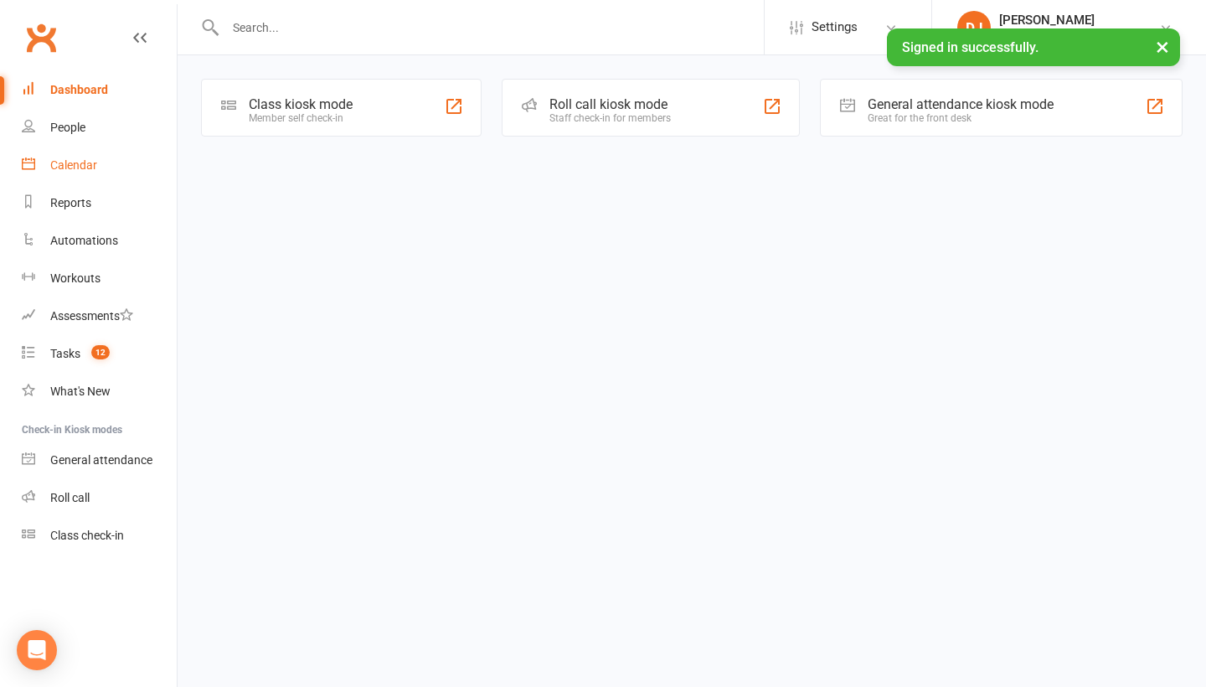
click at [109, 156] on link "Calendar" at bounding box center [99, 166] width 155 height 38
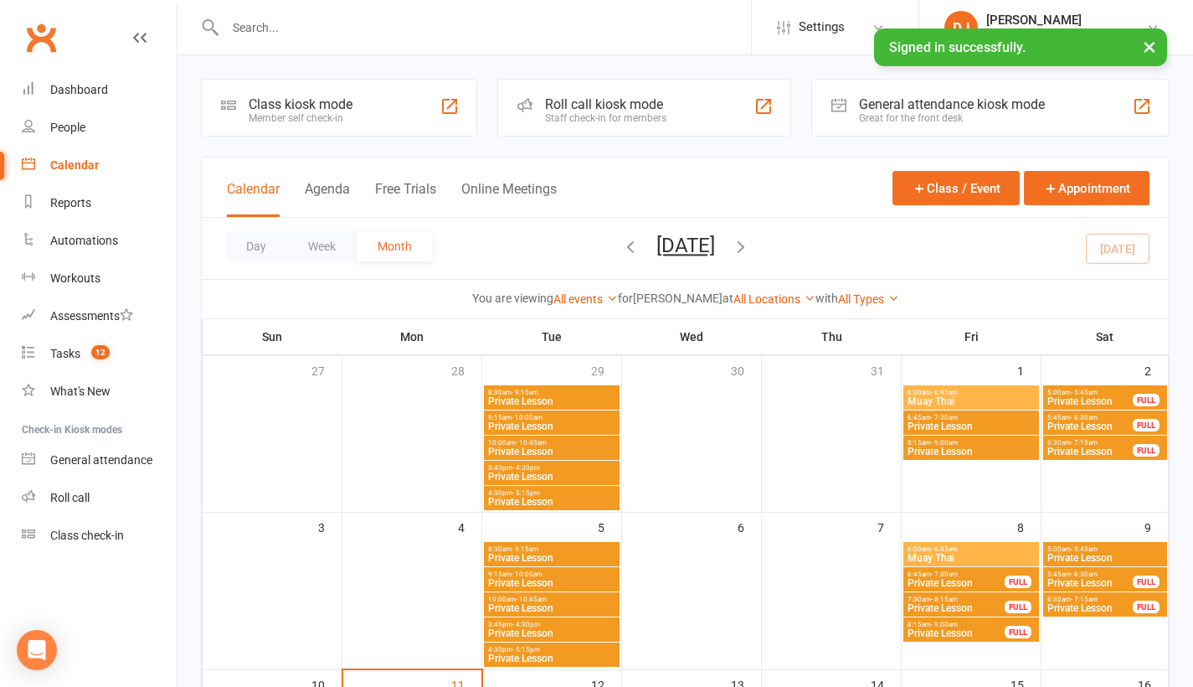
click at [1147, 54] on button "×" at bounding box center [1150, 46] width 30 height 36
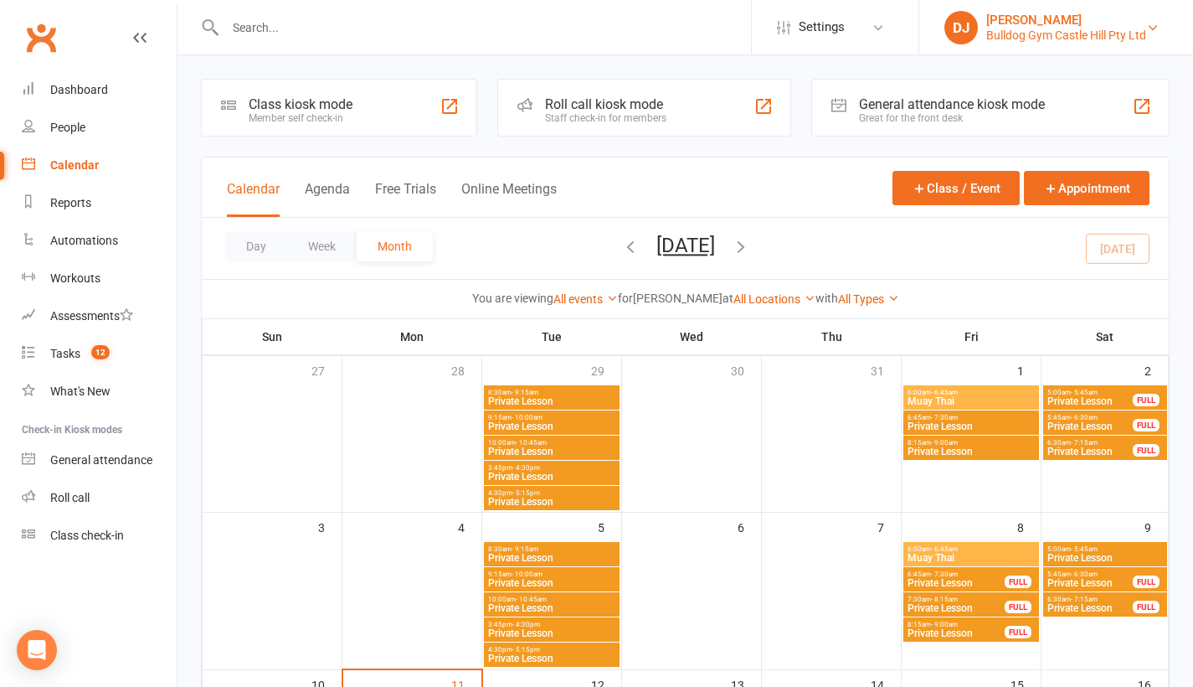
click at [1153, 19] on link "DJ [PERSON_NAME] Bulldog Gym Castle Hill Pty Ltd" at bounding box center [1057, 28] width 224 height 34
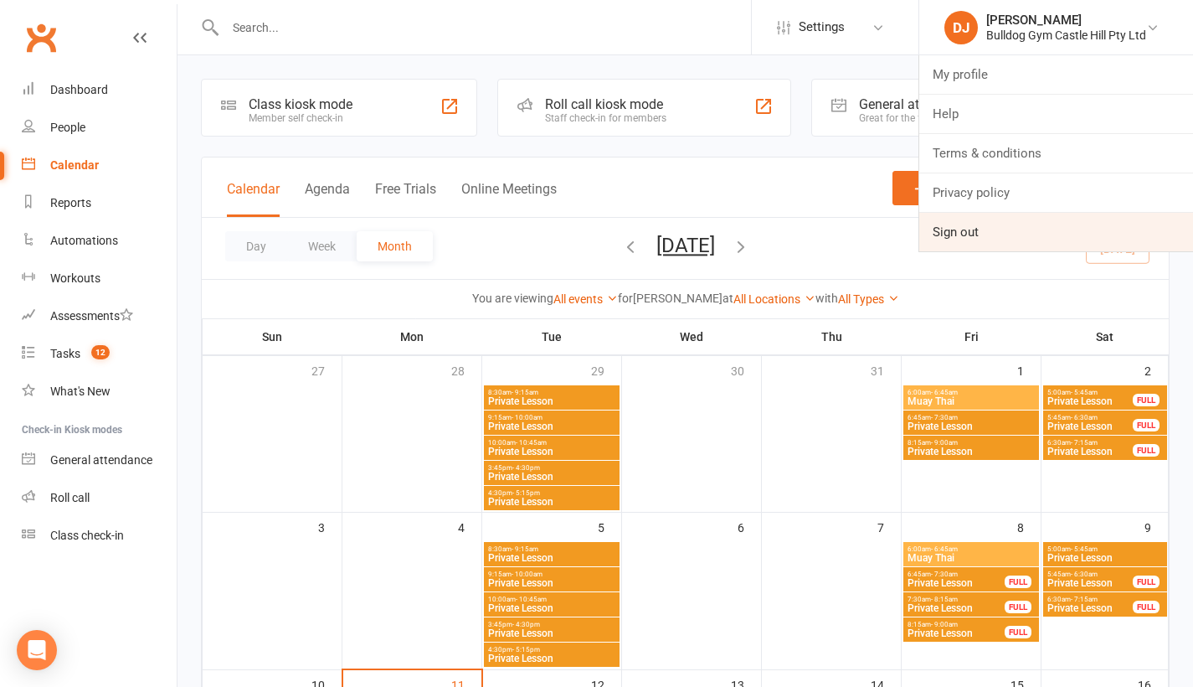
click at [964, 236] on link "Sign out" at bounding box center [1057, 232] width 274 height 39
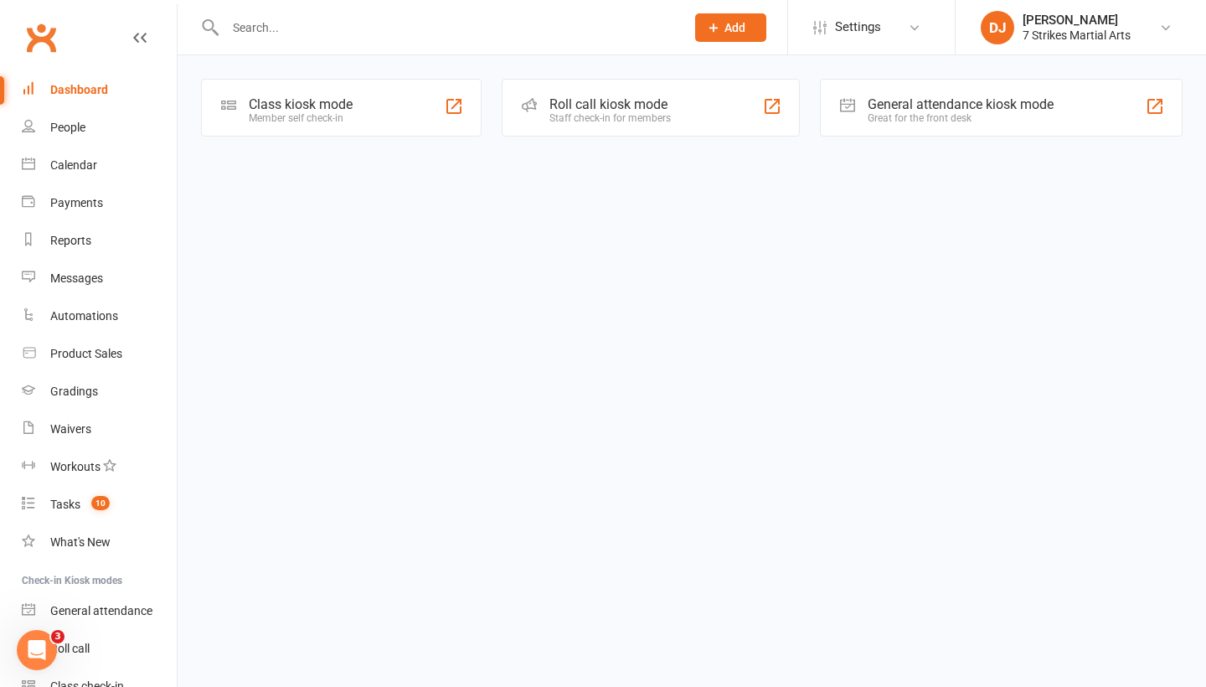
click at [85, 158] on div "Calendar" at bounding box center [73, 164] width 47 height 13
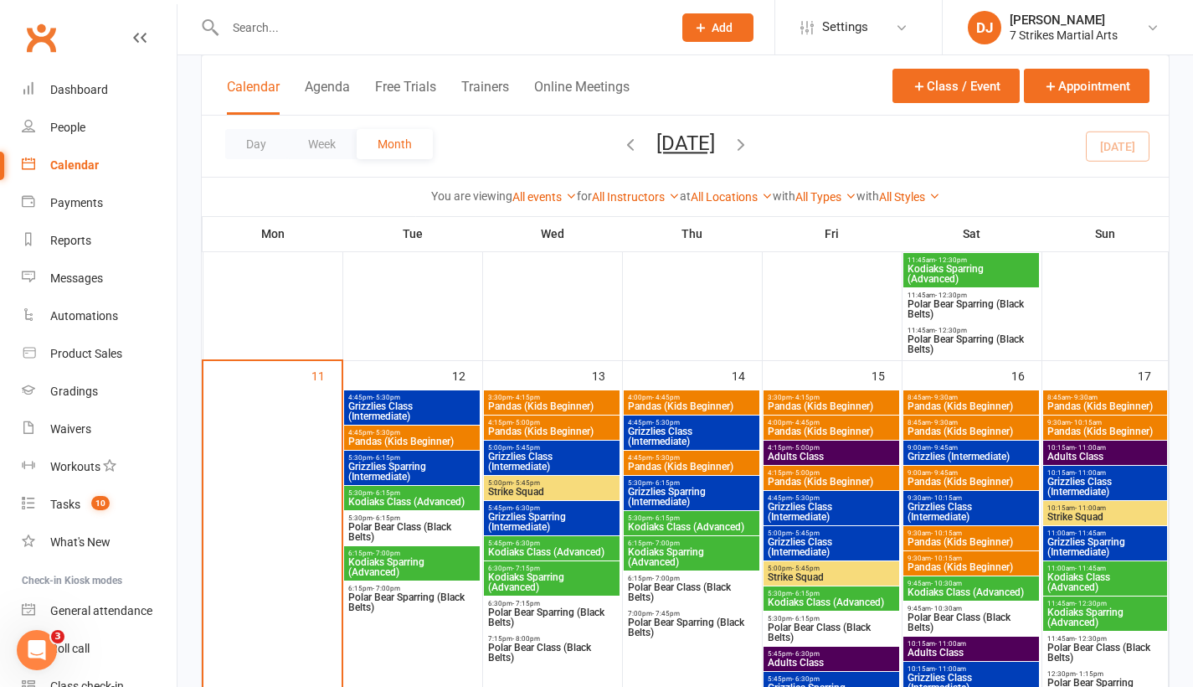
scroll to position [1607, 0]
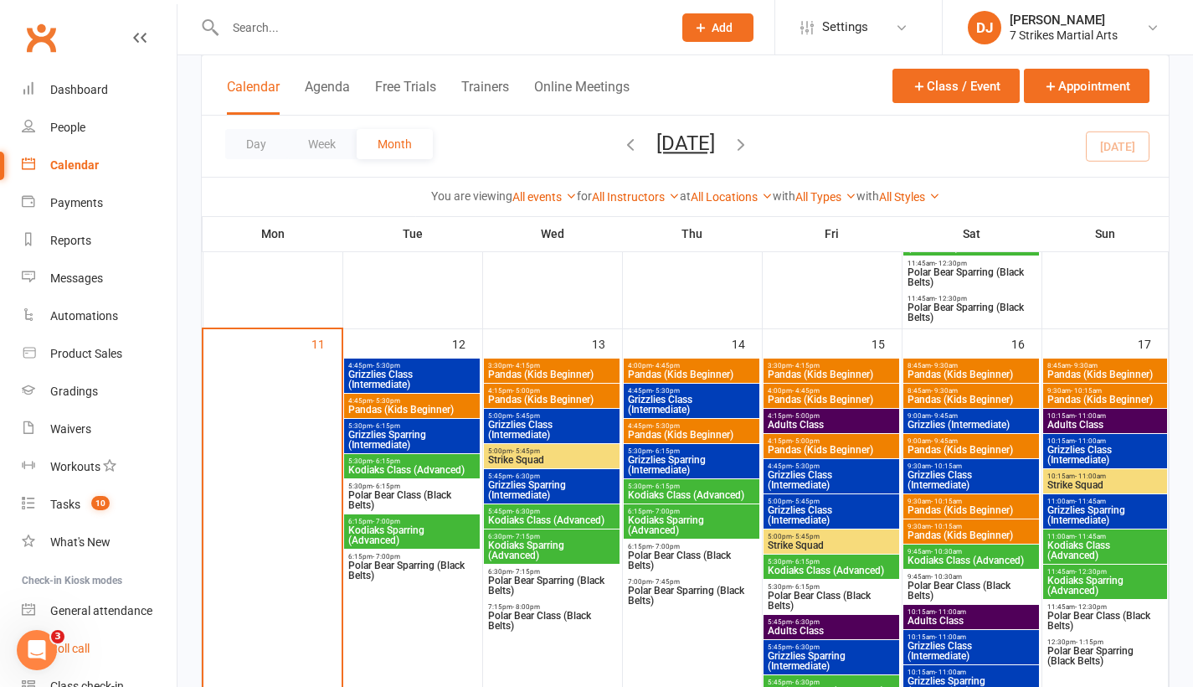
click at [80, 648] on div "Roll call" at bounding box center [69, 648] width 39 height 13
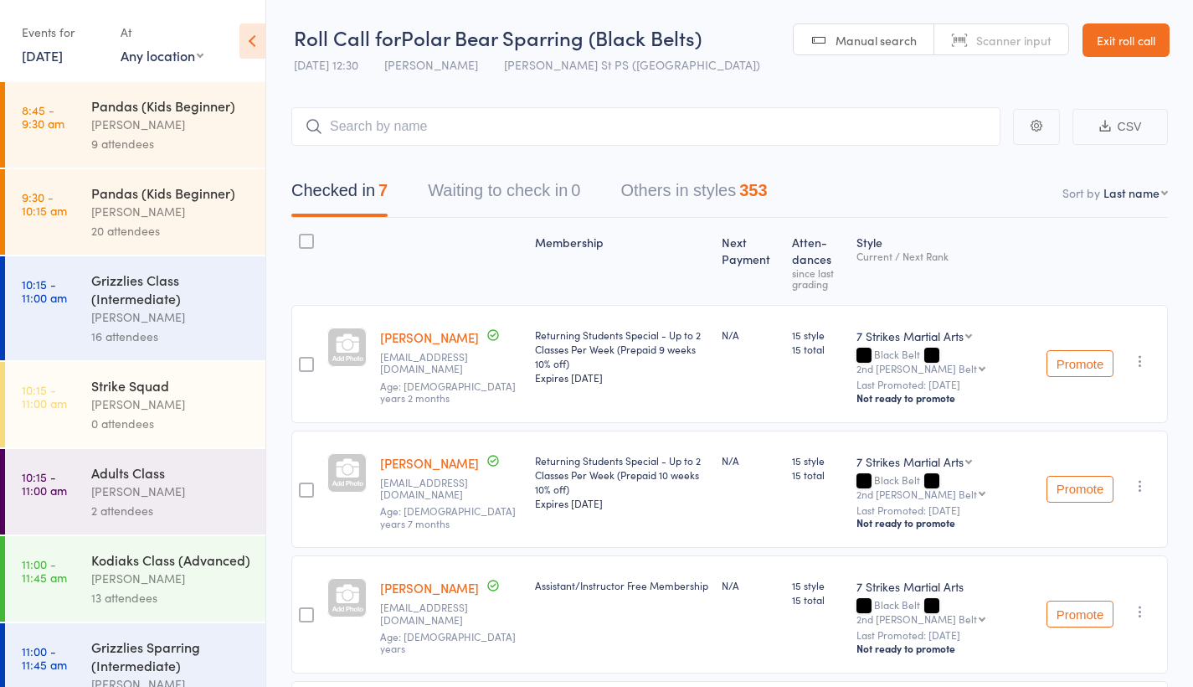
click at [78, 73] on div "Events for [DATE] [DATE] [DATE] Sun Mon Tue Wed Thu Fri Sat 31 27 28 29 30 31 0…" at bounding box center [132, 42] width 265 height 85
click at [78, 64] on div "Events for 10 Aug, 2025 10 Aug, 2025 August 2025 Sun Mon Tue Wed Thu Fri Sat 31…" at bounding box center [63, 42] width 82 height 49
click at [63, 56] on link "10 Aug, 2025" at bounding box center [42, 55] width 41 height 18
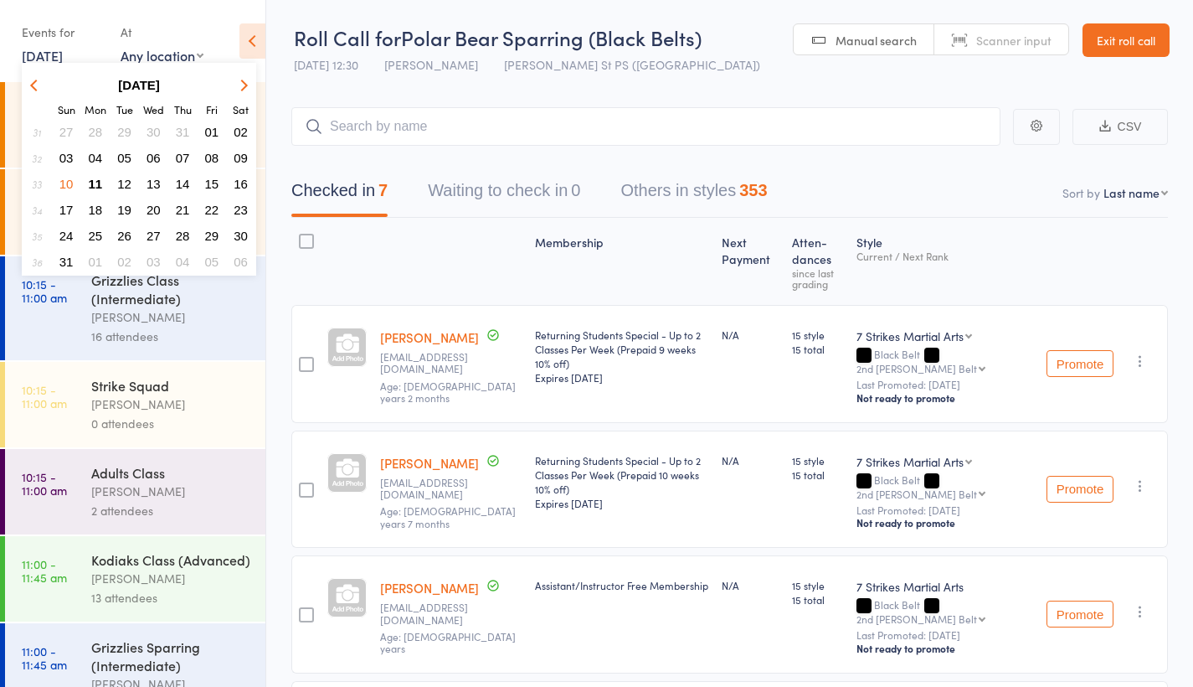
click at [126, 182] on span "12" at bounding box center [124, 184] width 14 height 14
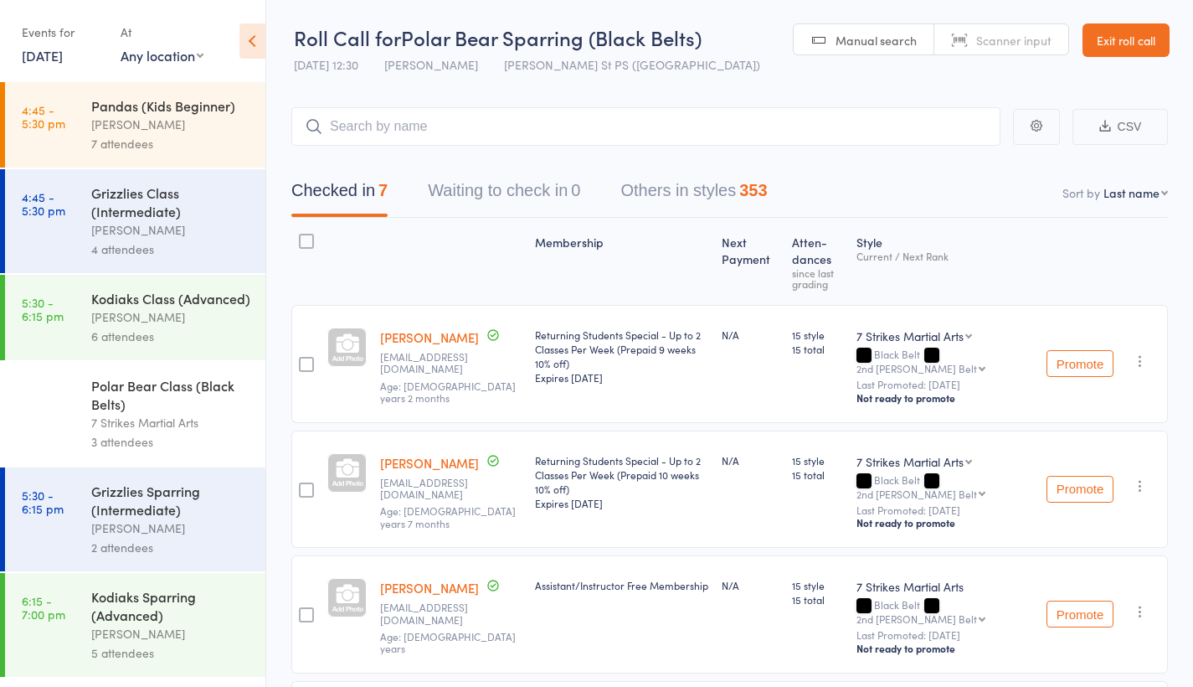
click at [49, 68] on div "Events for 12 Aug, 2025 D Aug, YYYY August 2025 Sun Mon Tue Wed Thu Fri Sat 31 …" at bounding box center [132, 42] width 265 height 85
click at [54, 62] on link "12 Aug, 2025" at bounding box center [42, 55] width 41 height 18
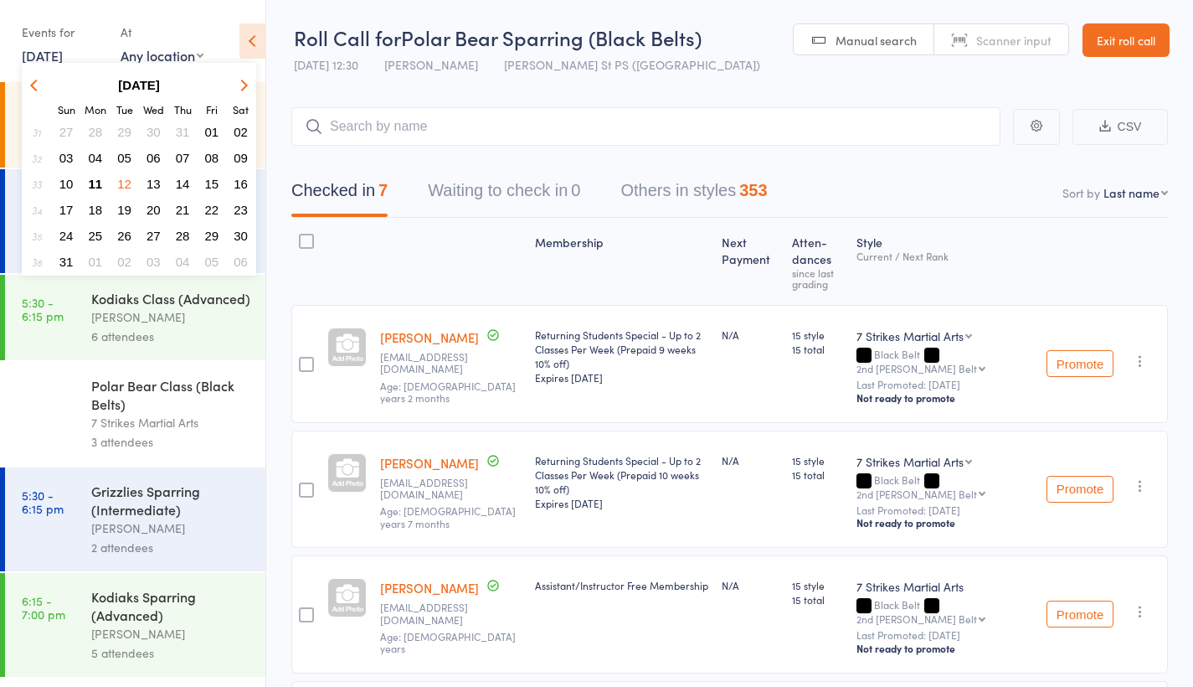
click at [157, 184] on span "13" at bounding box center [154, 184] width 14 height 14
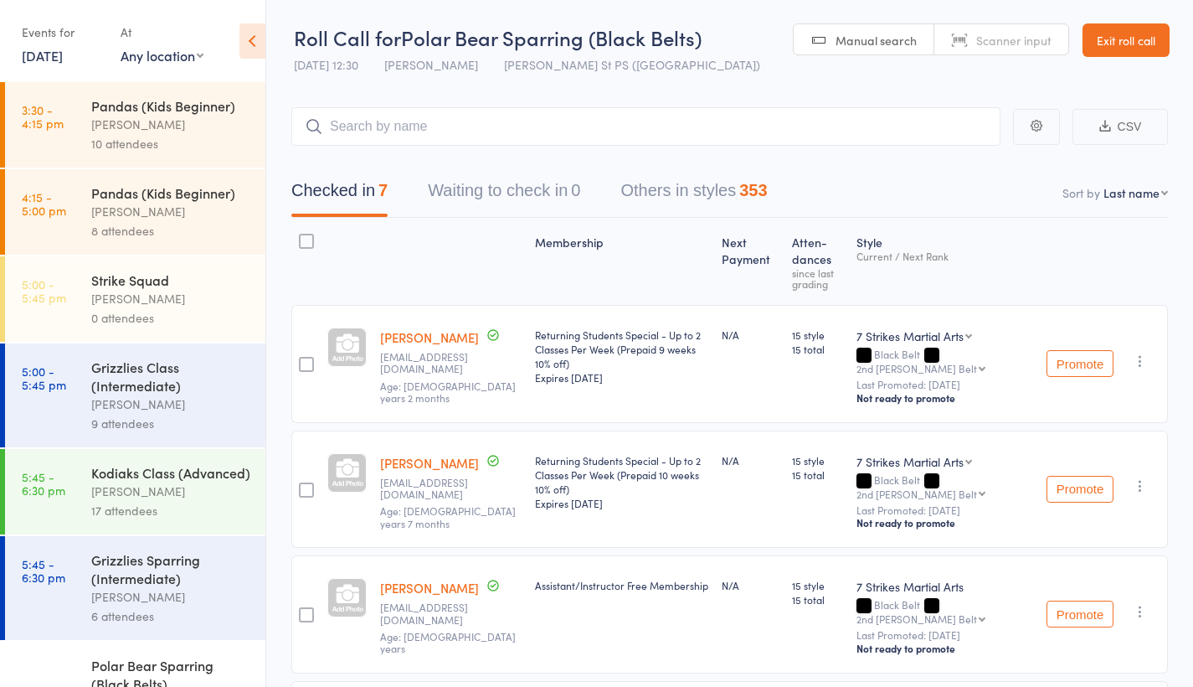
click at [198, 143] on div "10 attendees" at bounding box center [171, 143] width 160 height 19
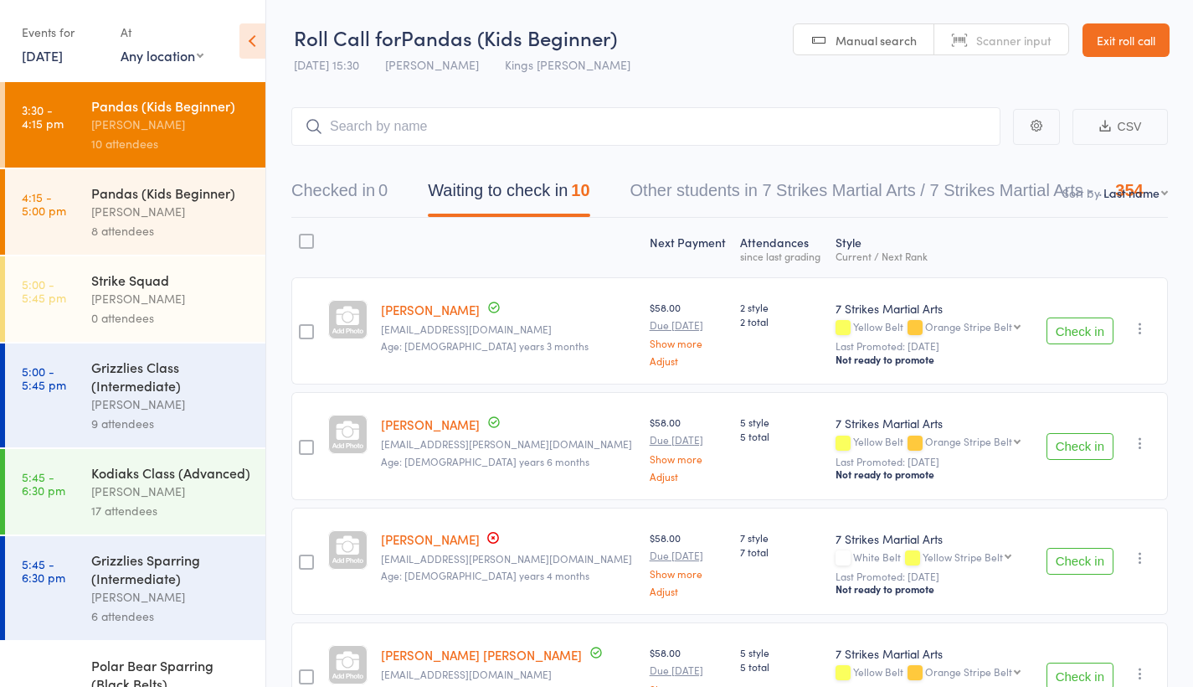
click at [157, 225] on div "8 attendees" at bounding box center [171, 230] width 160 height 19
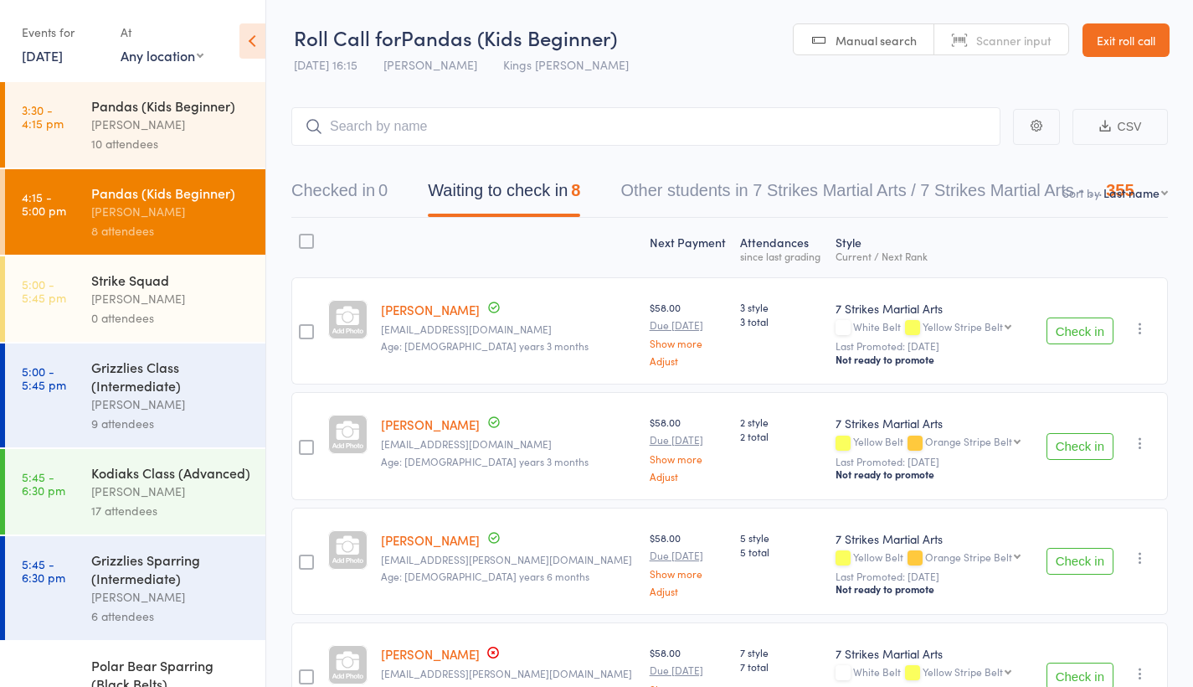
click at [136, 400] on div "[PERSON_NAME]" at bounding box center [171, 403] width 160 height 19
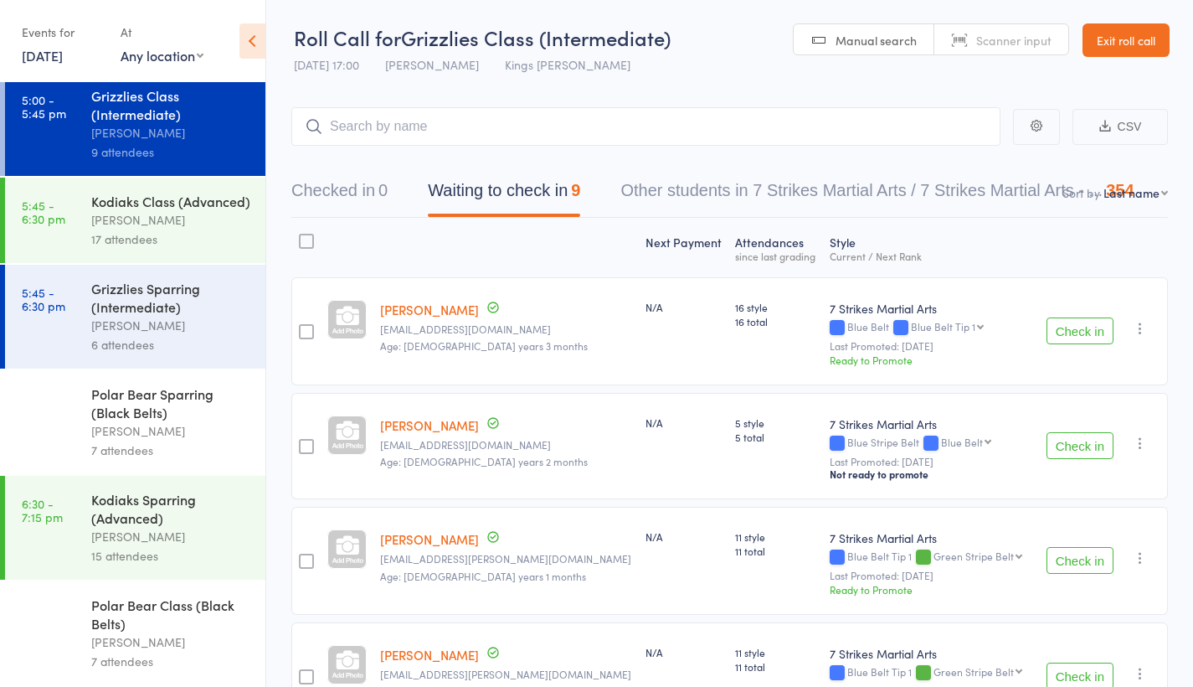
click at [111, 633] on div "[PERSON_NAME]" at bounding box center [171, 641] width 160 height 19
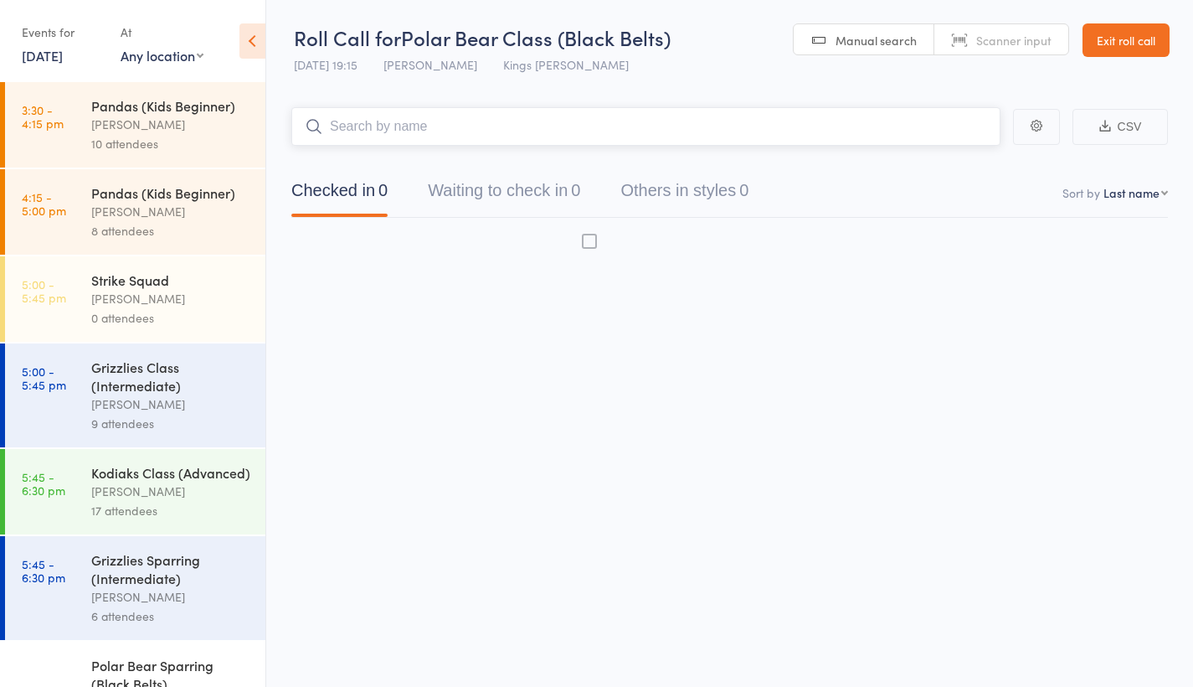
click at [49, 620] on link "5:45 - 6:30 pm Grizzlies Sparring (Intermediate) Daniel Jancek 6 attendees" at bounding box center [135, 588] width 260 height 104
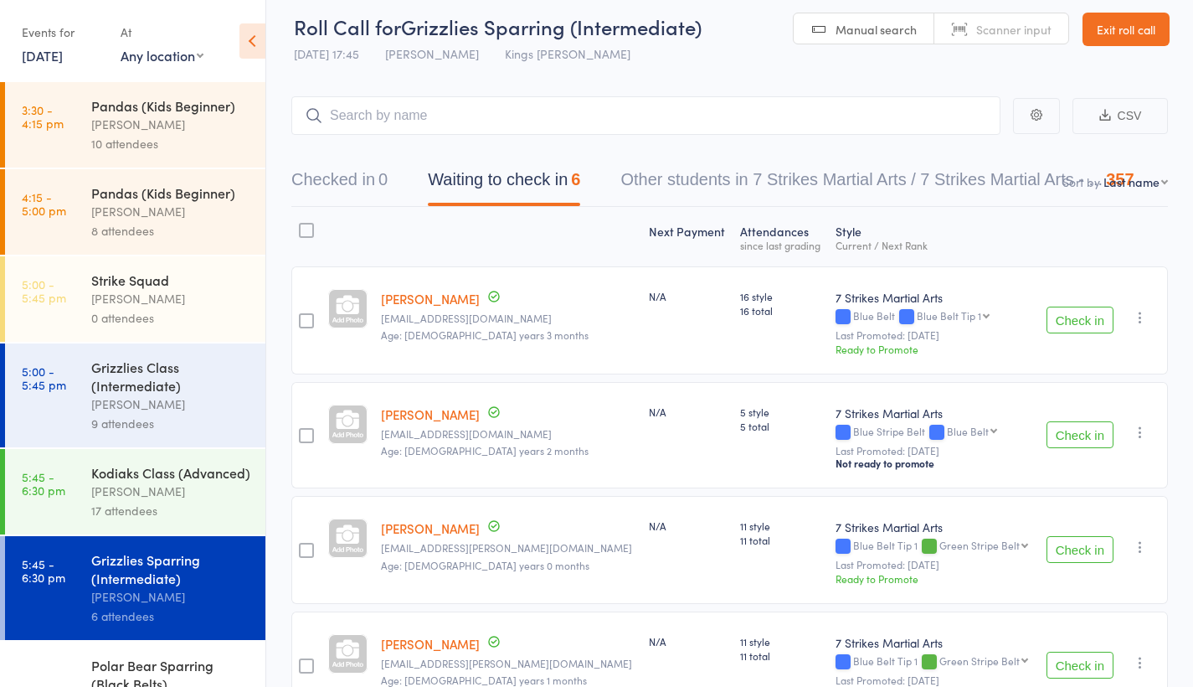
scroll to position [347, 0]
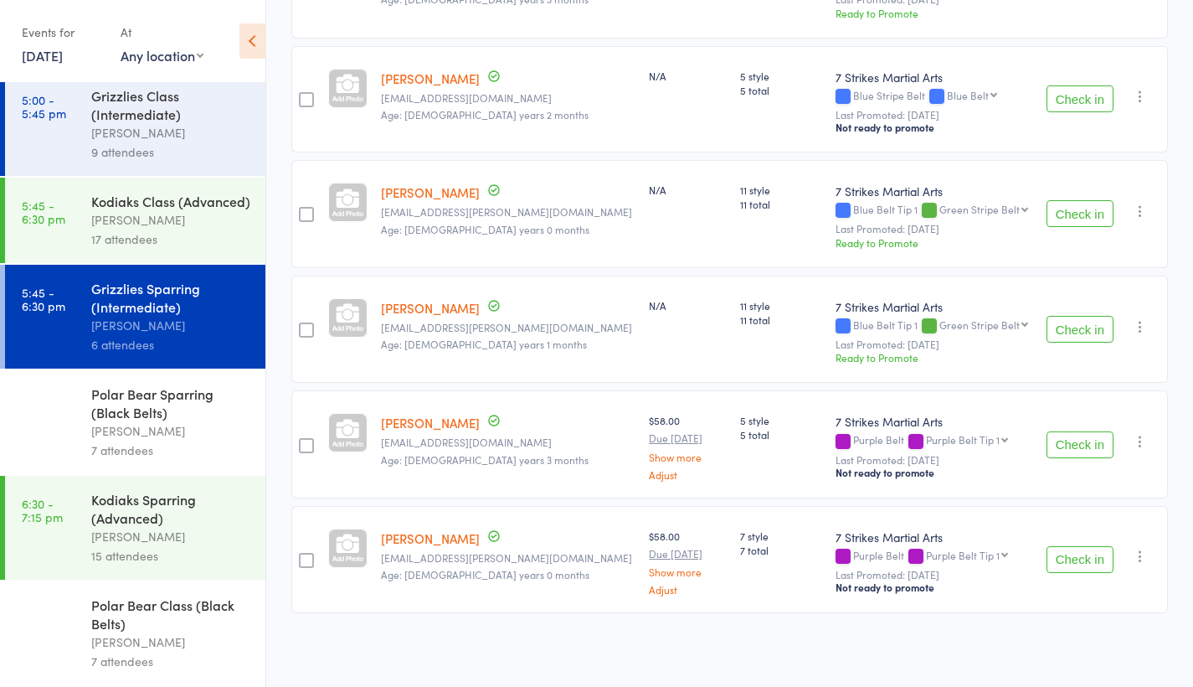
click at [100, 613] on div "Polar Bear Class (Black Belts)" at bounding box center [171, 613] width 160 height 37
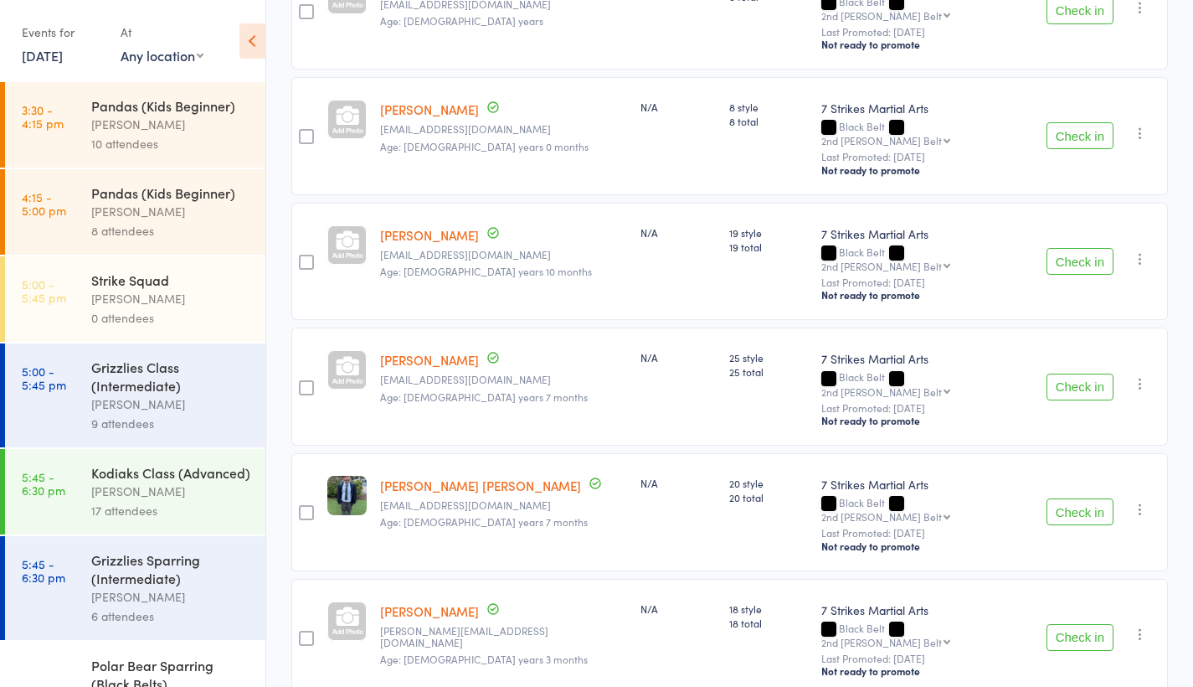
scroll to position [264, 0]
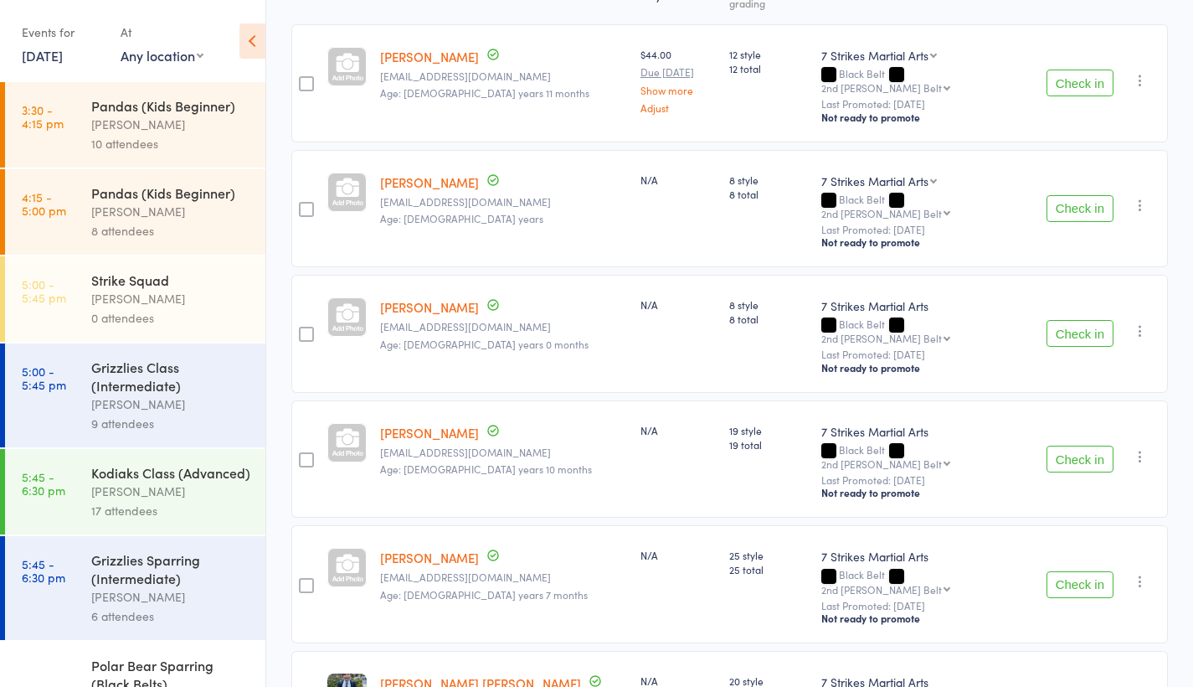
click at [63, 63] on link "13 Aug, 2025" at bounding box center [42, 55] width 41 height 18
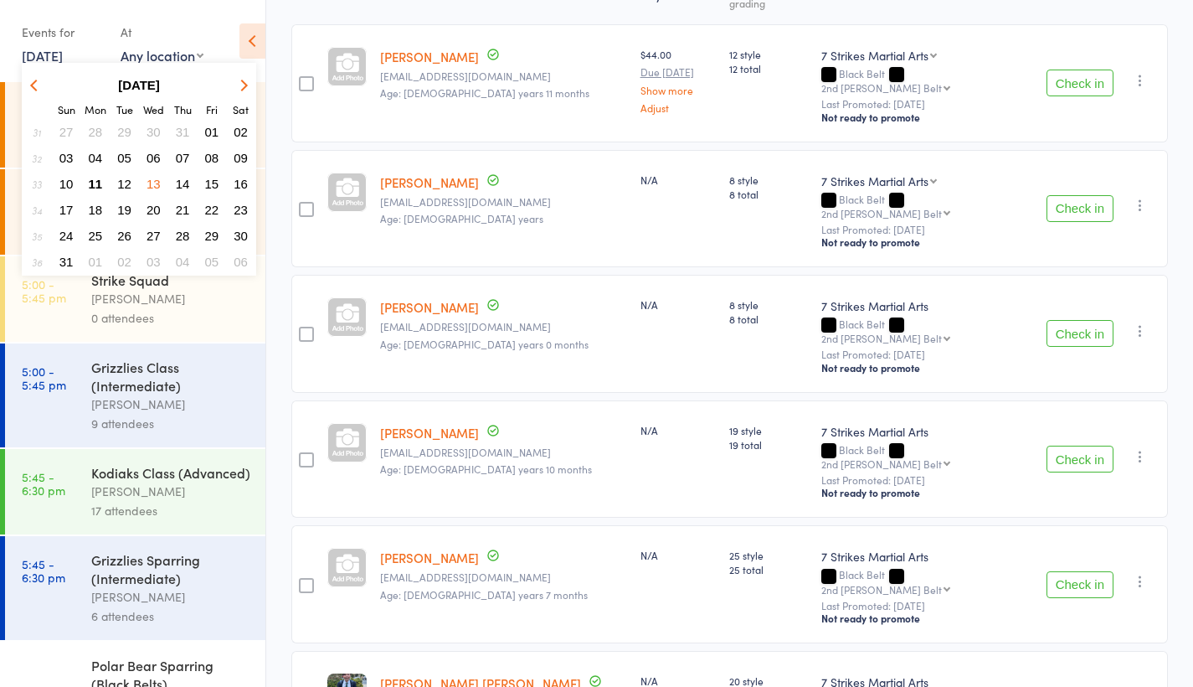
click at [115, 182] on button "12" at bounding box center [124, 184] width 26 height 23
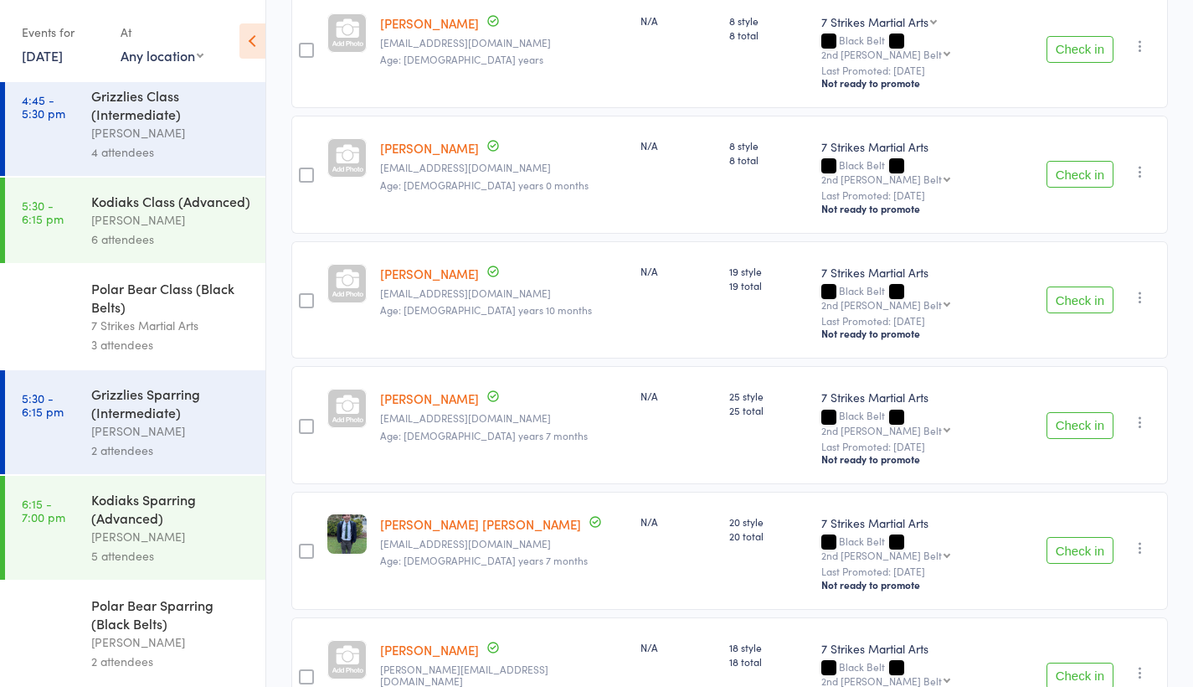
scroll to position [461, 0]
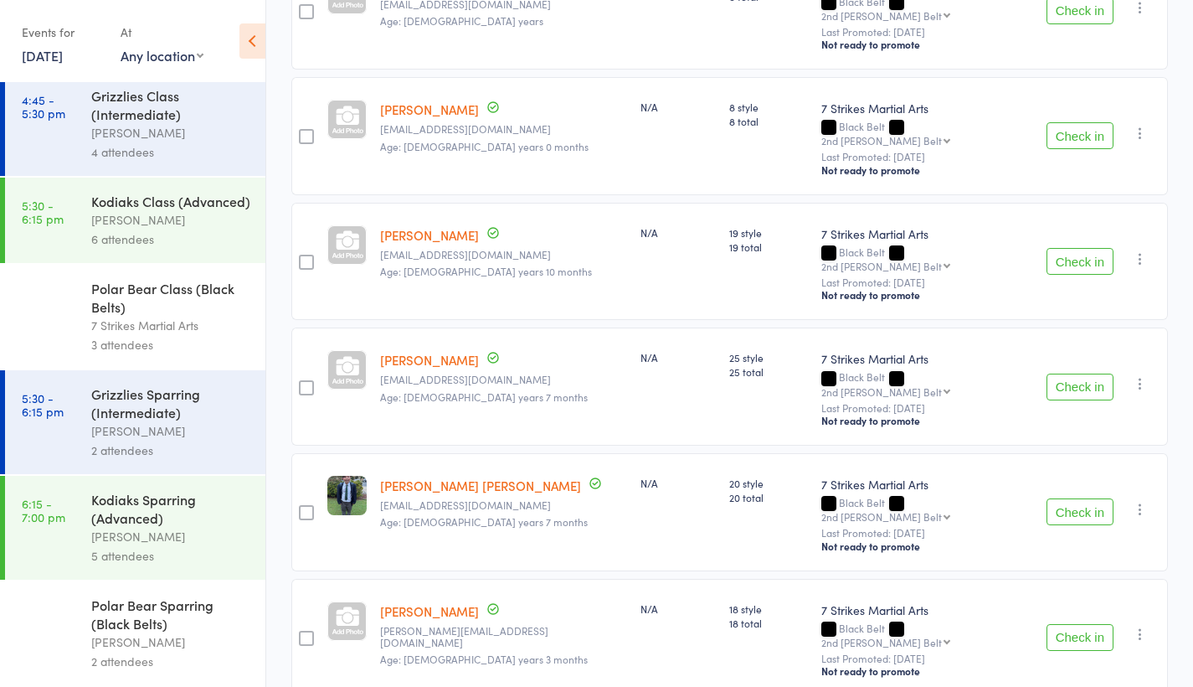
click at [159, 308] on div "Polar Bear Class (Black Belts)" at bounding box center [171, 297] width 160 height 37
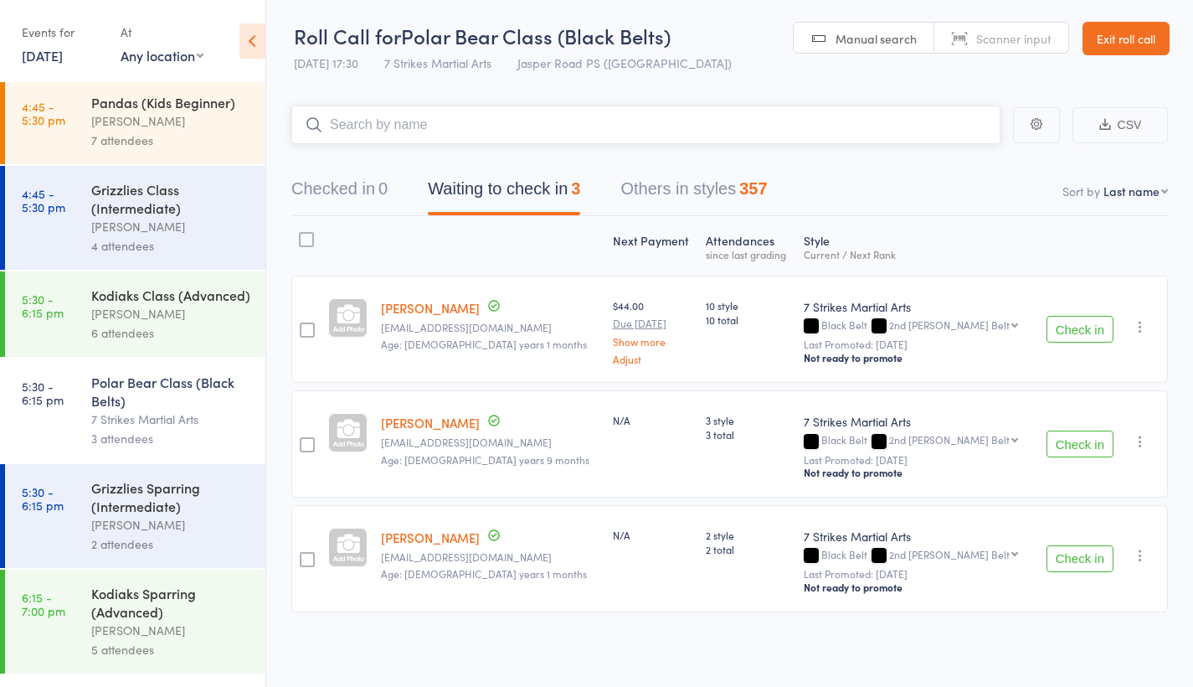
scroll to position [73, 0]
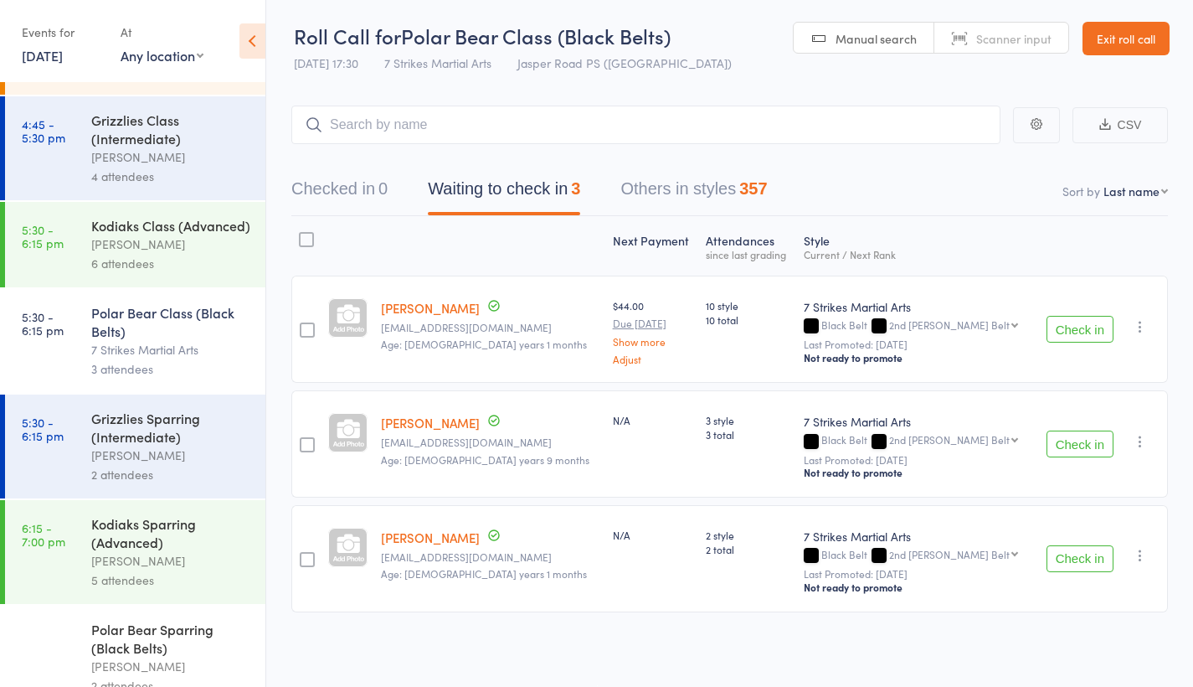
click at [124, 446] on div "Grizzlies Sparring (Intermediate)" at bounding box center [171, 427] width 160 height 37
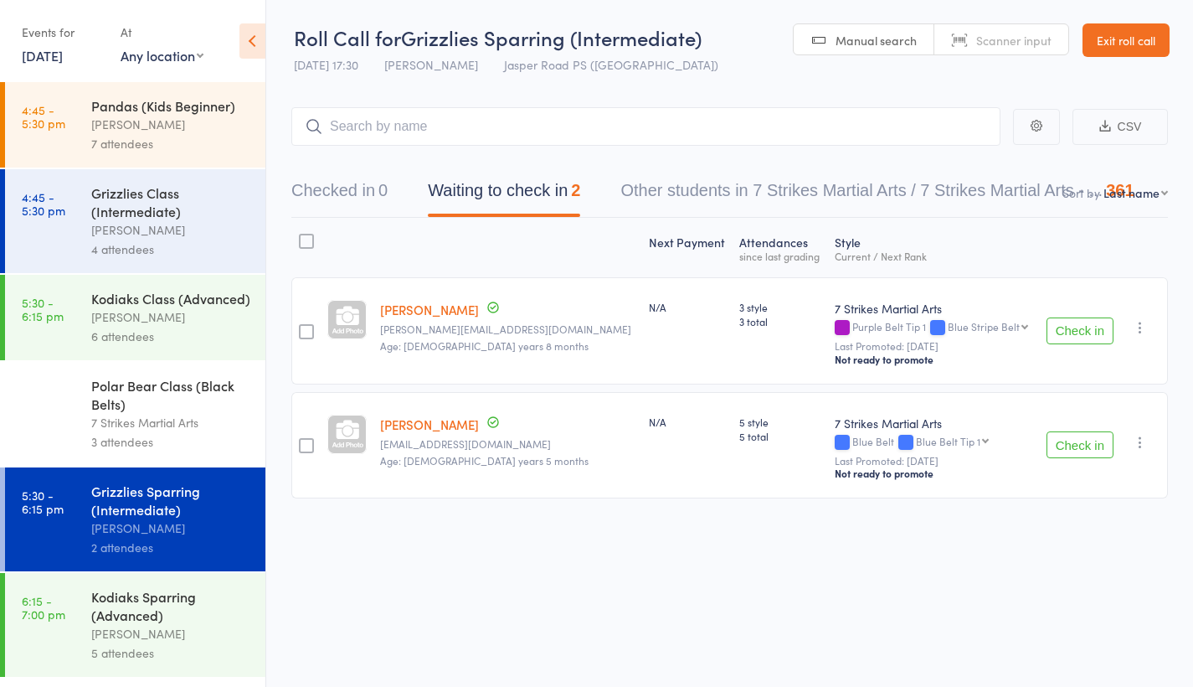
click at [53, 62] on link "12 Aug, 2025" at bounding box center [42, 55] width 41 height 18
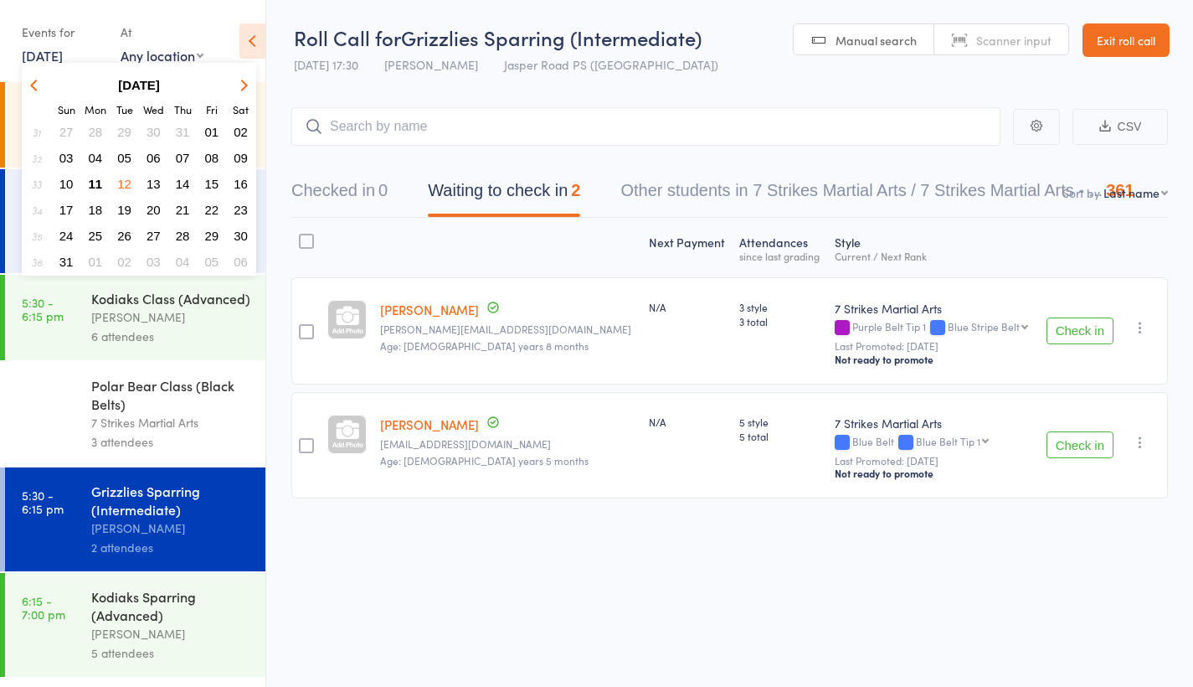
click at [159, 181] on span "13" at bounding box center [154, 184] width 14 height 14
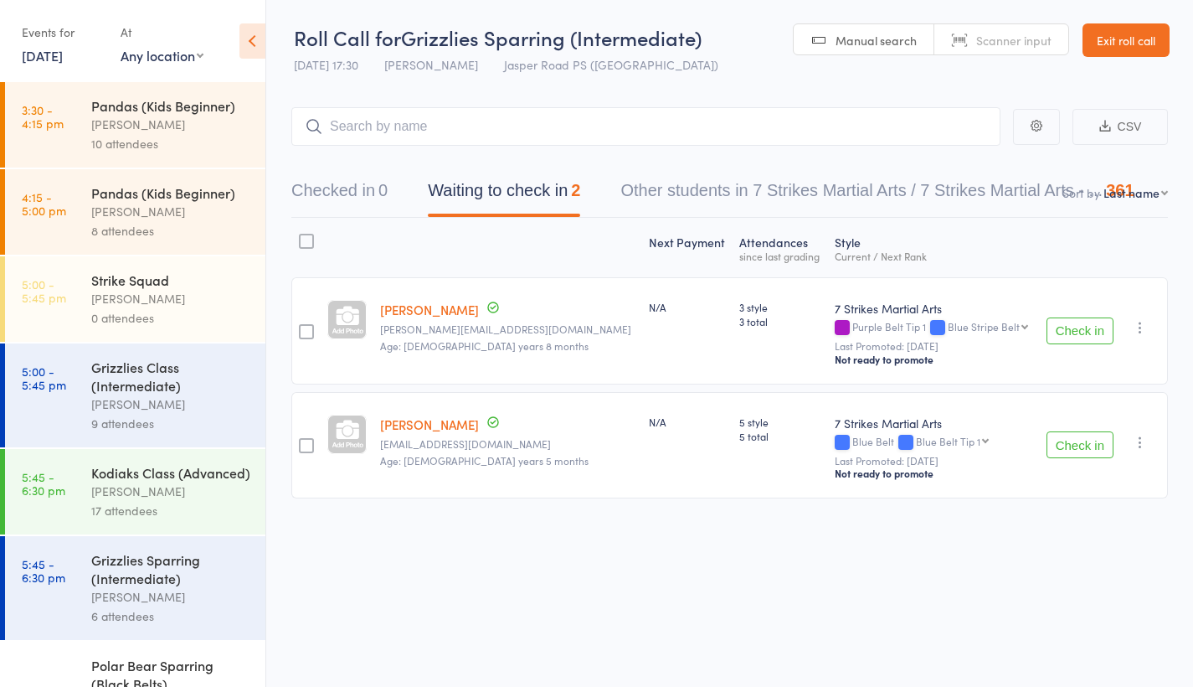
click at [56, 56] on link "13 Aug, 2025" at bounding box center [42, 55] width 41 height 18
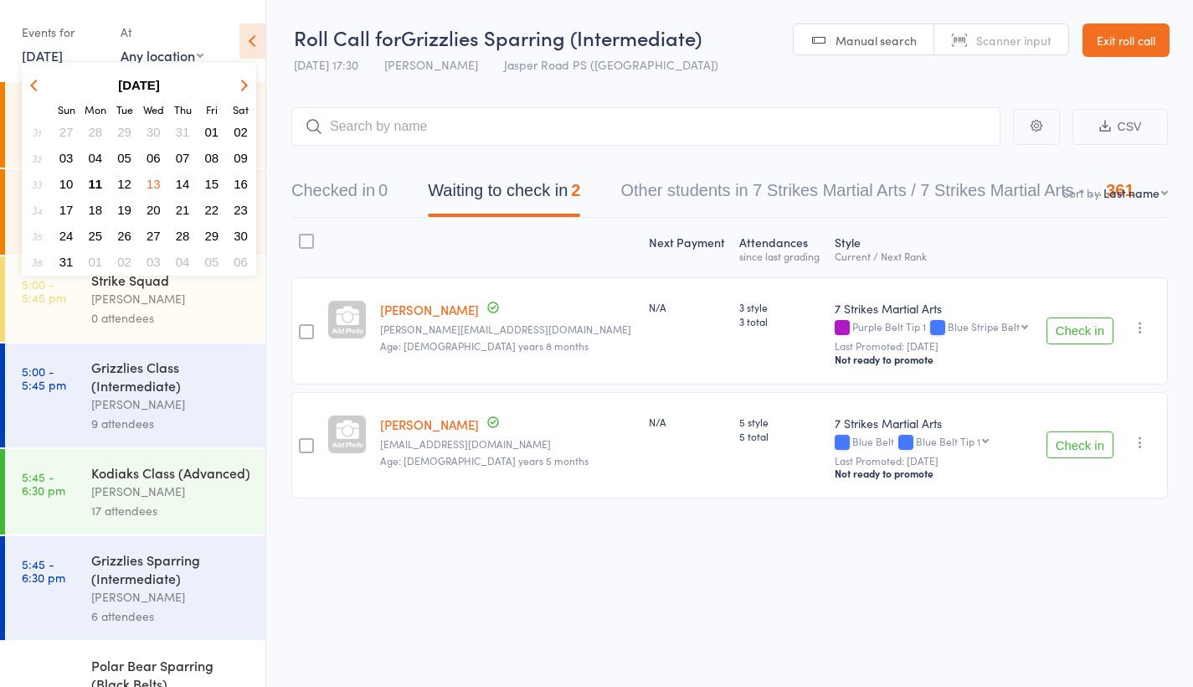
click at [180, 183] on span "14" at bounding box center [183, 184] width 14 height 14
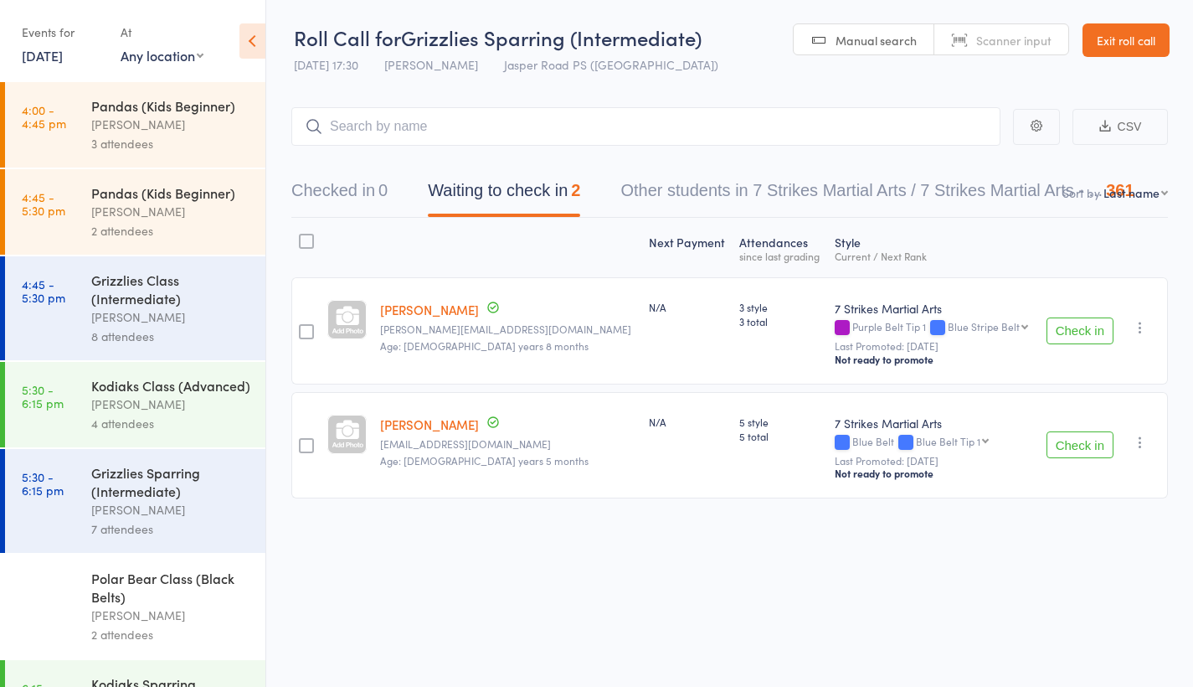
click at [113, 606] on div "Polar Bear Class (Black Belts)" at bounding box center [171, 587] width 160 height 37
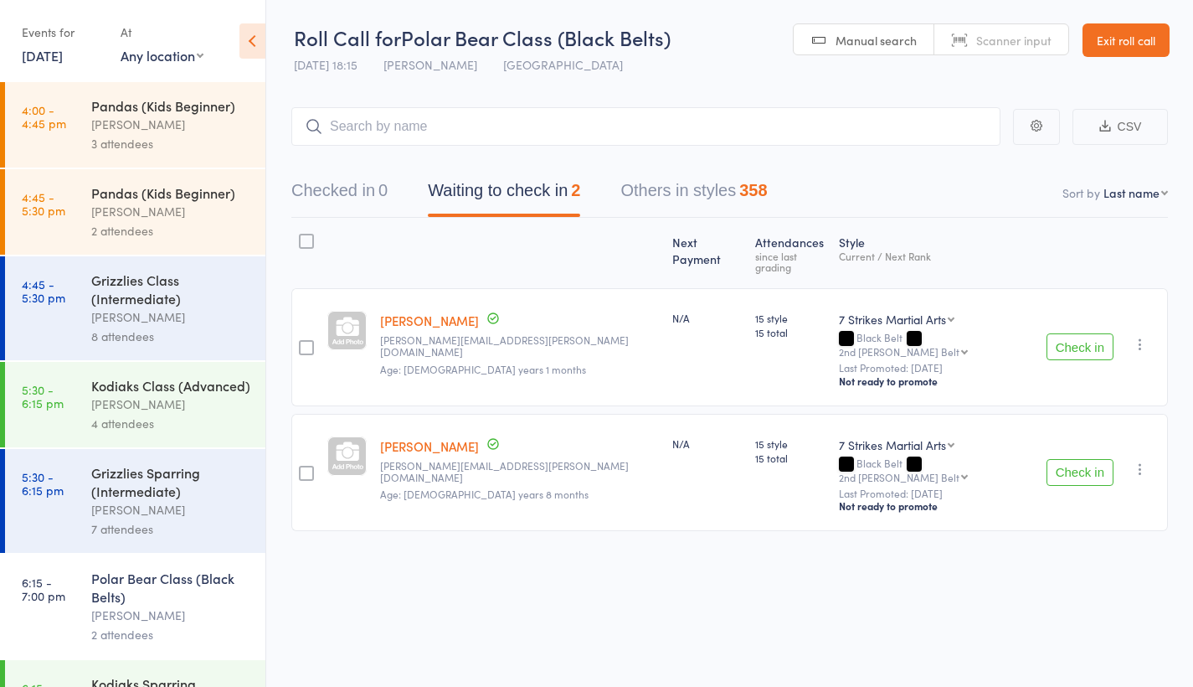
click at [44, 59] on link "14 Aug, 2025" at bounding box center [42, 55] width 41 height 18
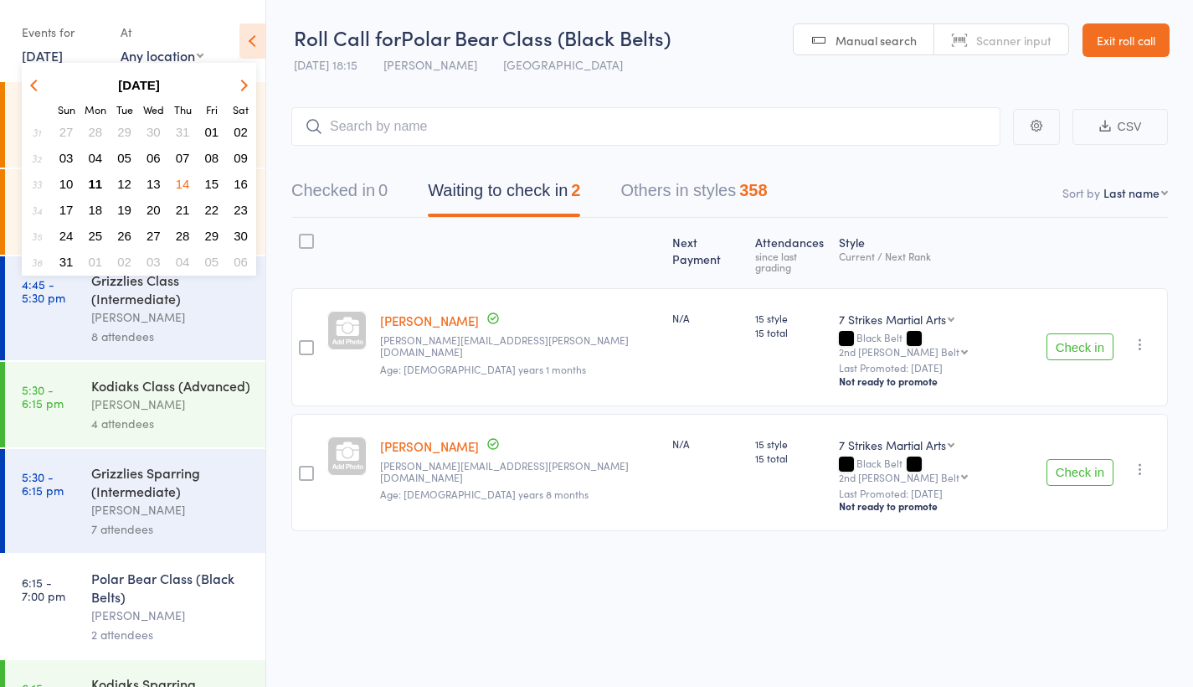
click at [212, 187] on span "15" at bounding box center [212, 184] width 14 height 14
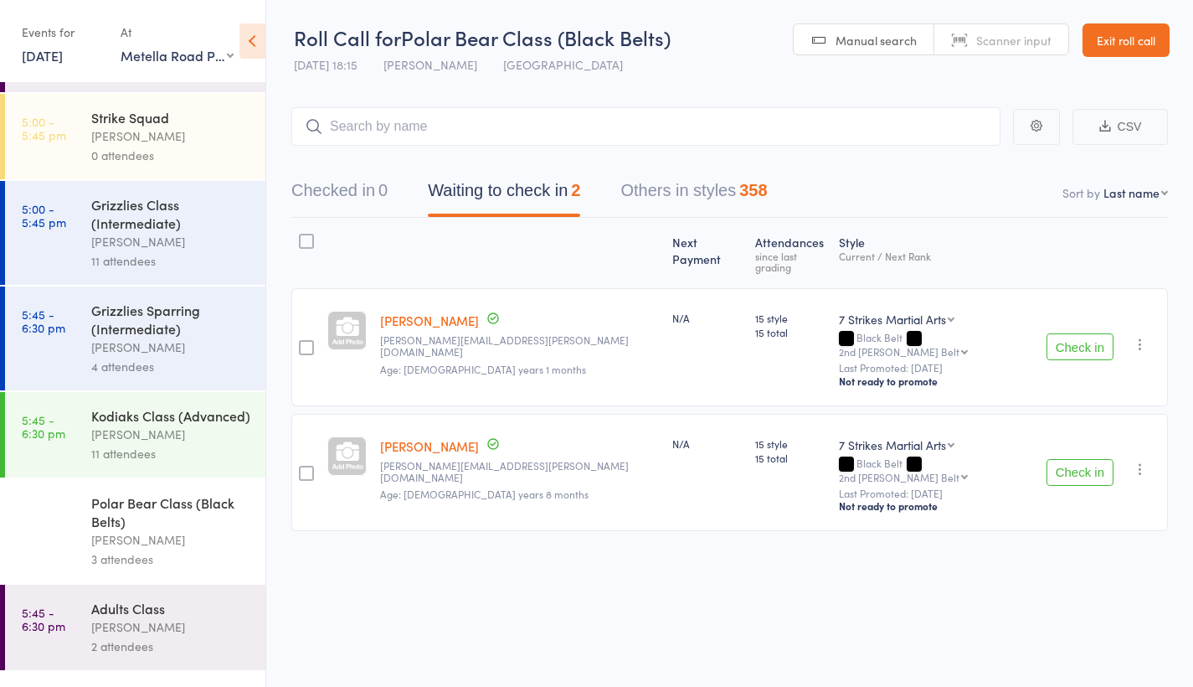
scroll to position [253, 0]
click at [63, 54] on link "15 Aug, 2025" at bounding box center [42, 55] width 41 height 18
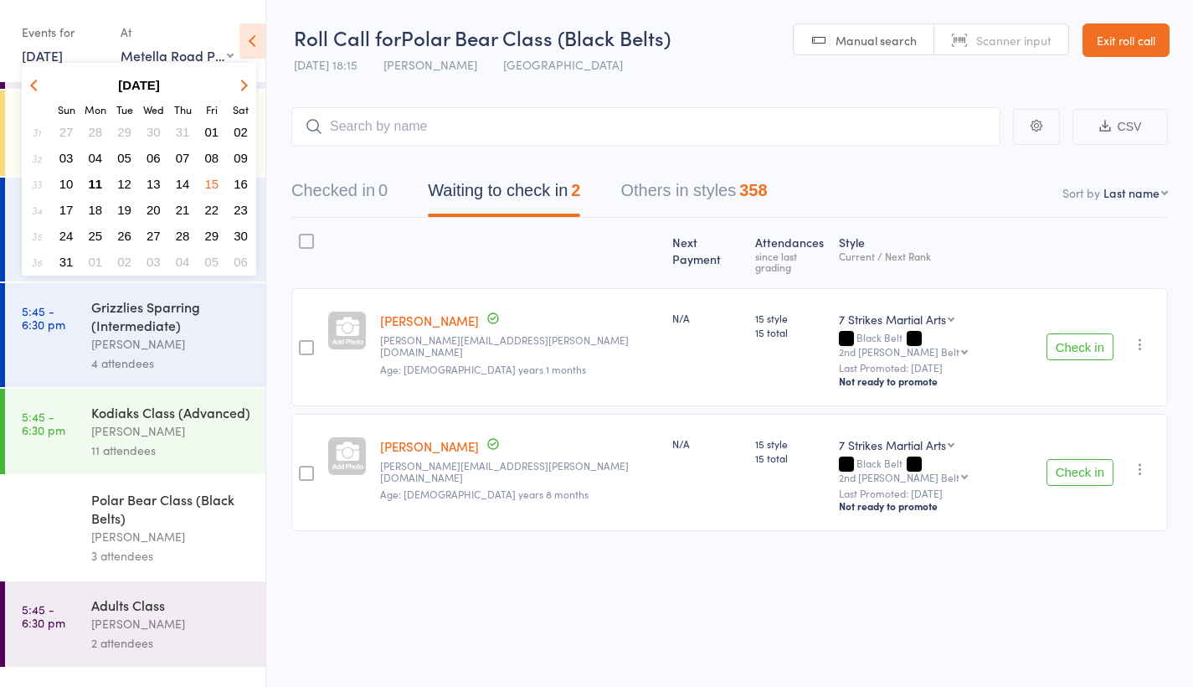
click at [241, 186] on span "16" at bounding box center [241, 184] width 14 height 14
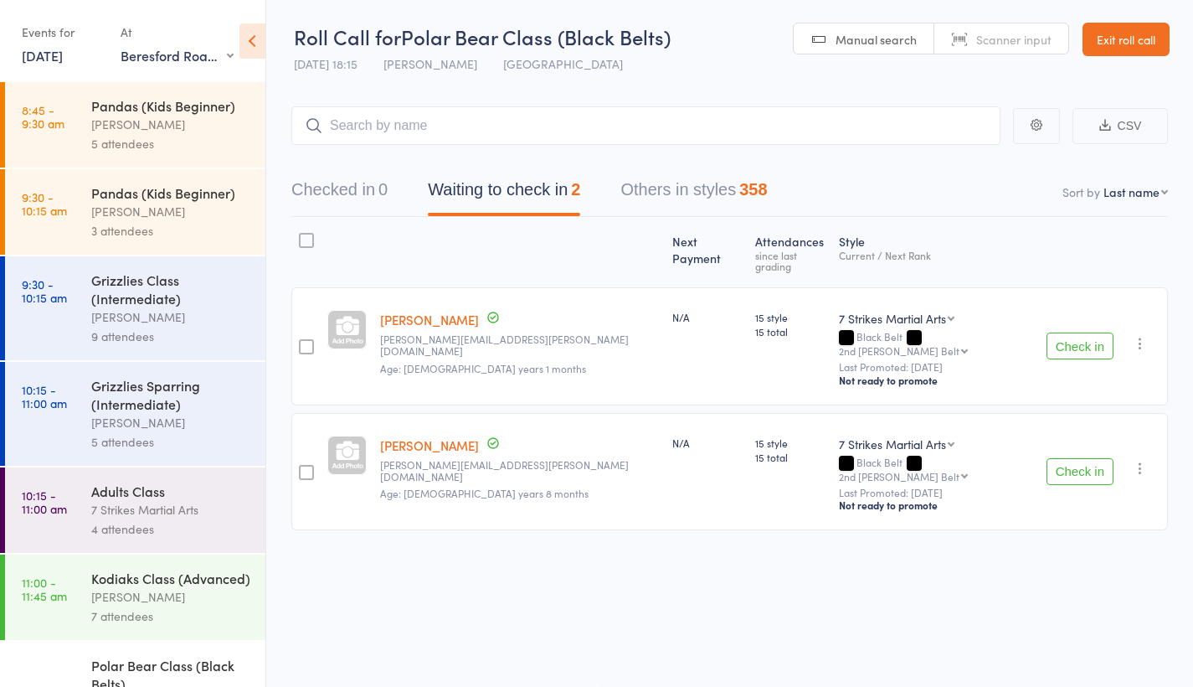
scroll to position [0, 0]
click at [58, 62] on link "16 Aug, 2025" at bounding box center [42, 55] width 41 height 18
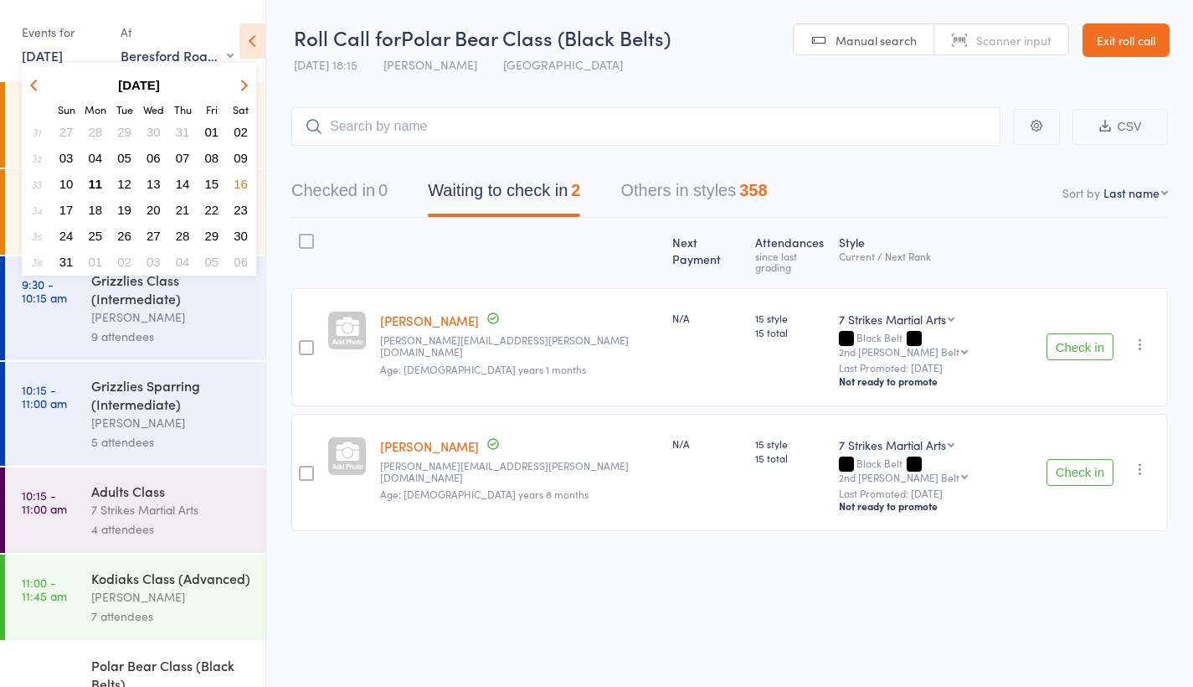
click at [244, 163] on span "09" at bounding box center [241, 158] width 14 height 14
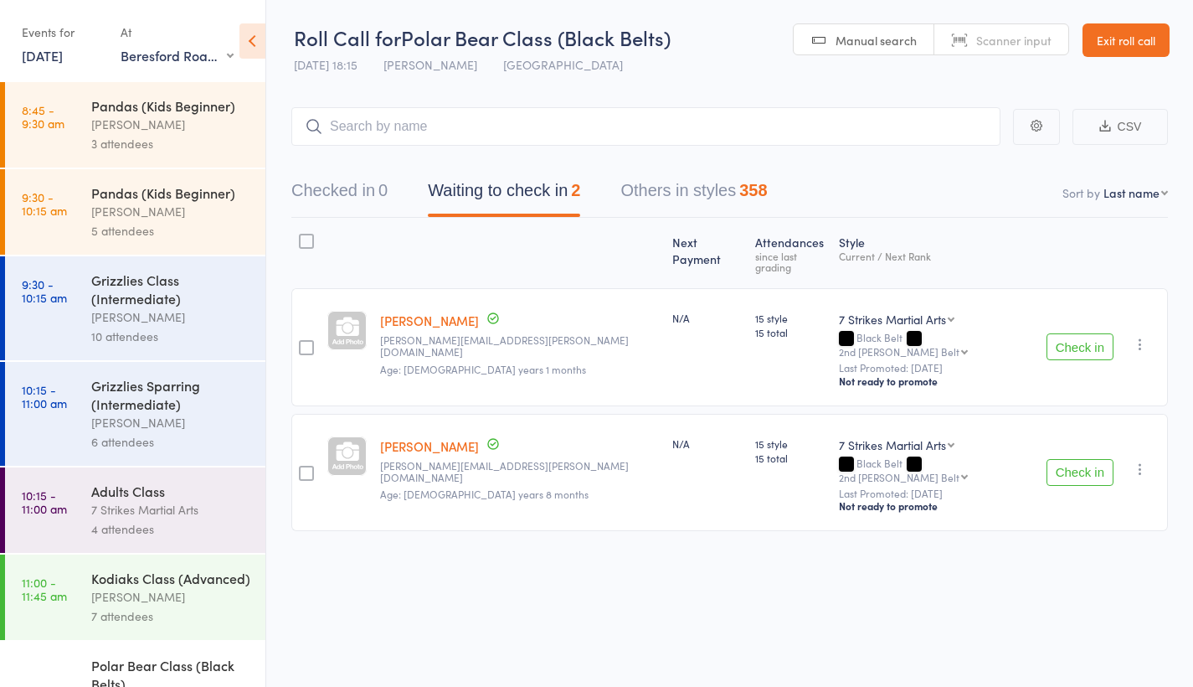
click at [54, 59] on link "9 Aug, 2025" at bounding box center [42, 55] width 41 height 18
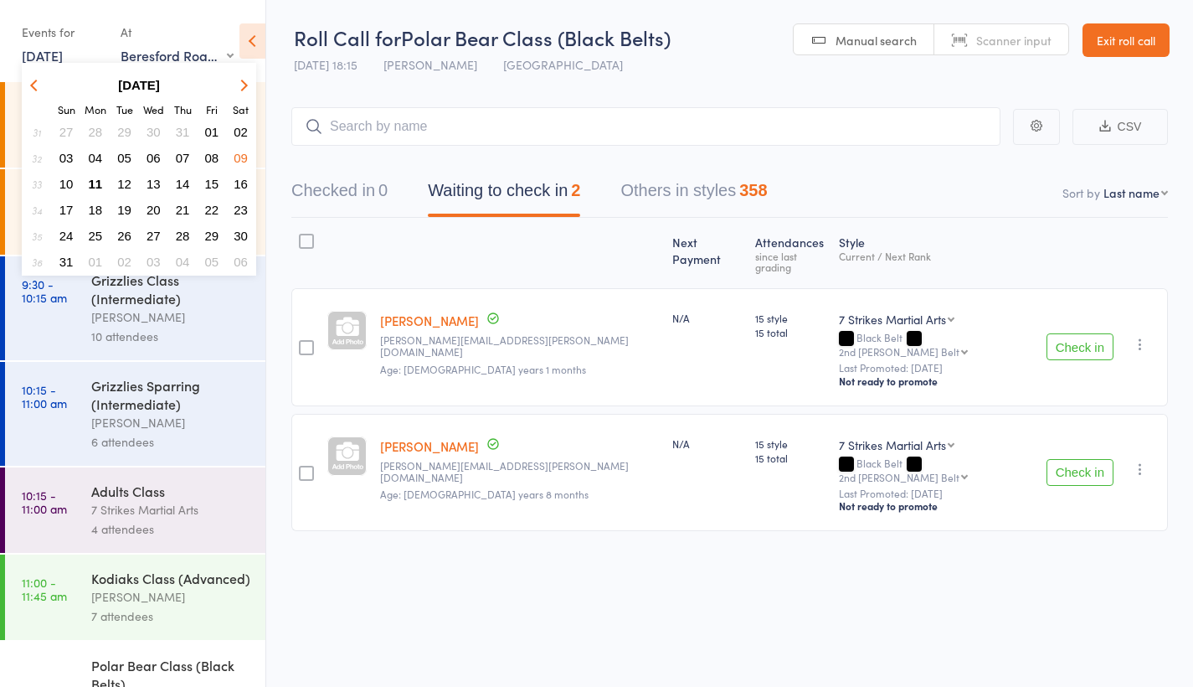
click at [69, 182] on span "10" at bounding box center [66, 184] width 14 height 14
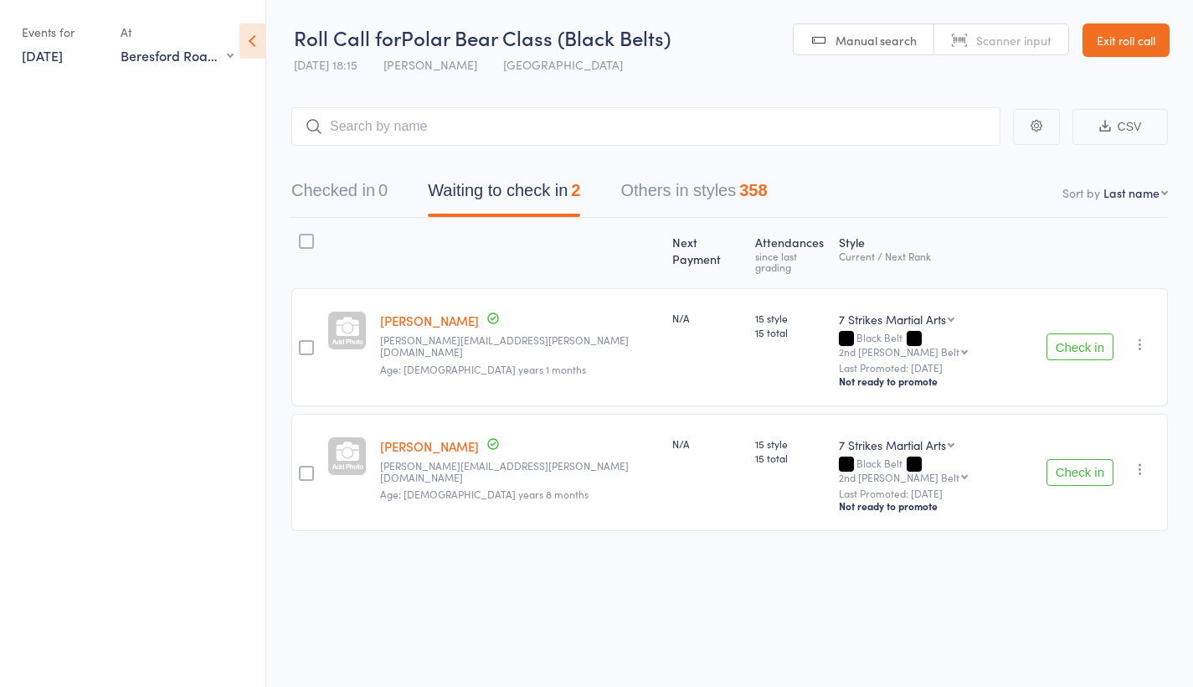
click at [178, 64] on div "At Beresford Road PS (Greystanes) Any location Wentworthville Community Centre …" at bounding box center [177, 42] width 113 height 49
select select "6"
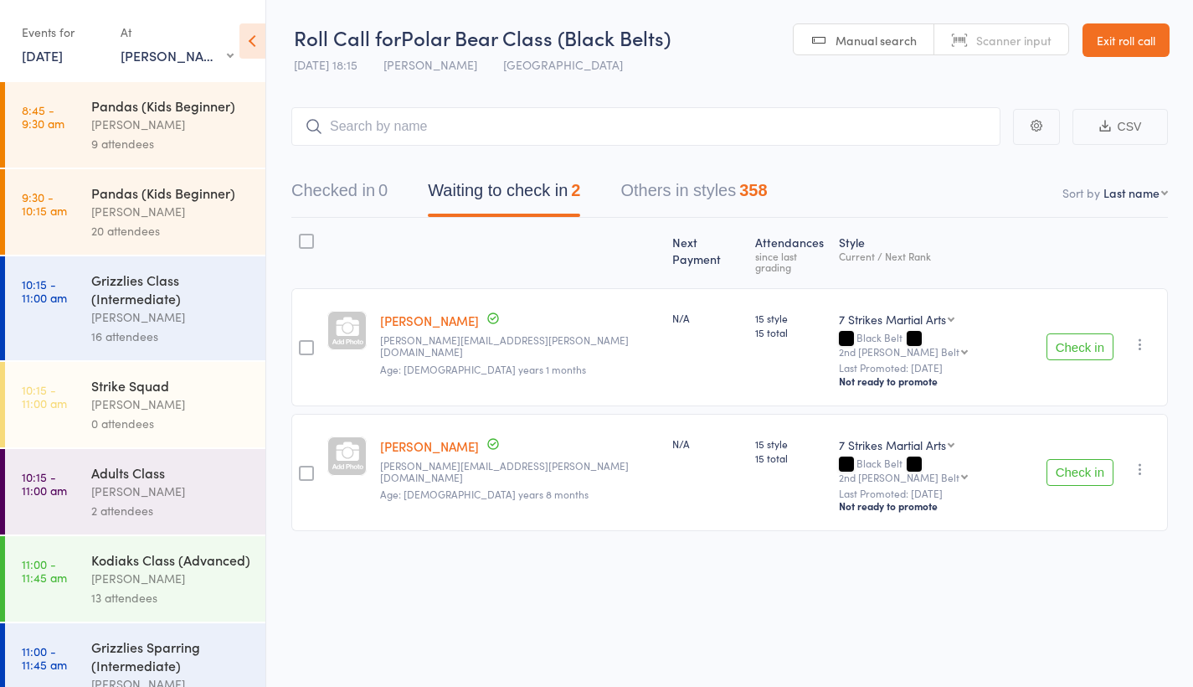
click at [109, 131] on div "[PERSON_NAME]" at bounding box center [171, 124] width 160 height 19
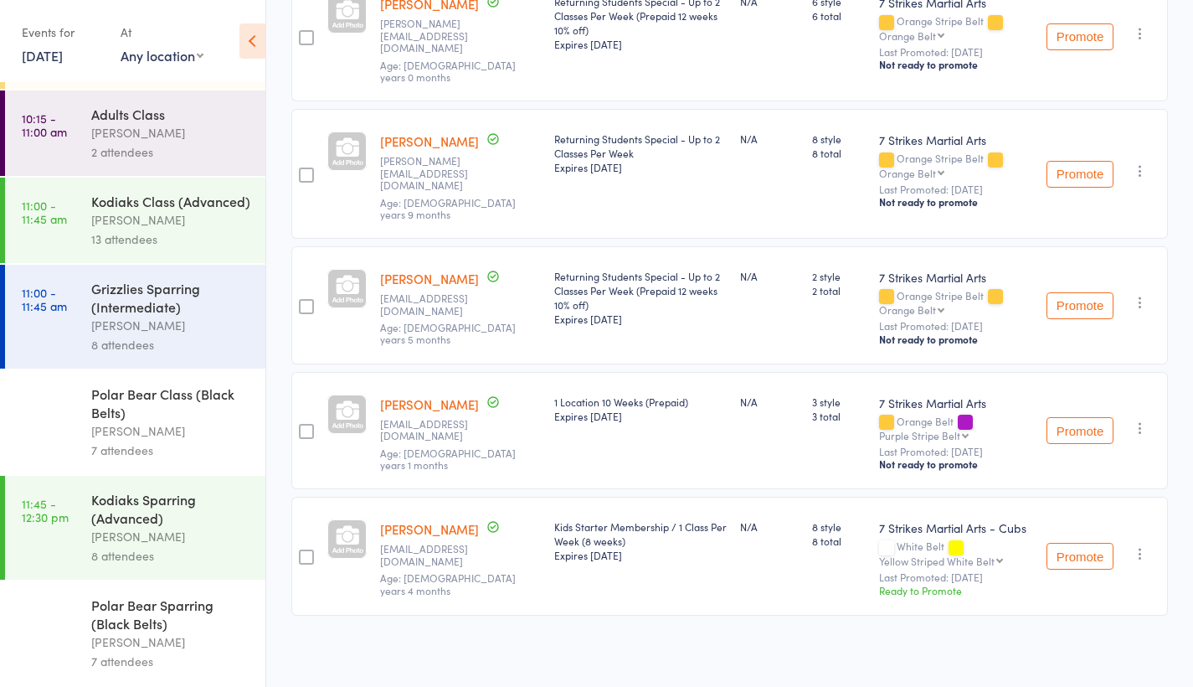
scroll to position [377, 0]
click at [106, 620] on div "Polar Bear Sparring (Black Belts)" at bounding box center [171, 613] width 160 height 37
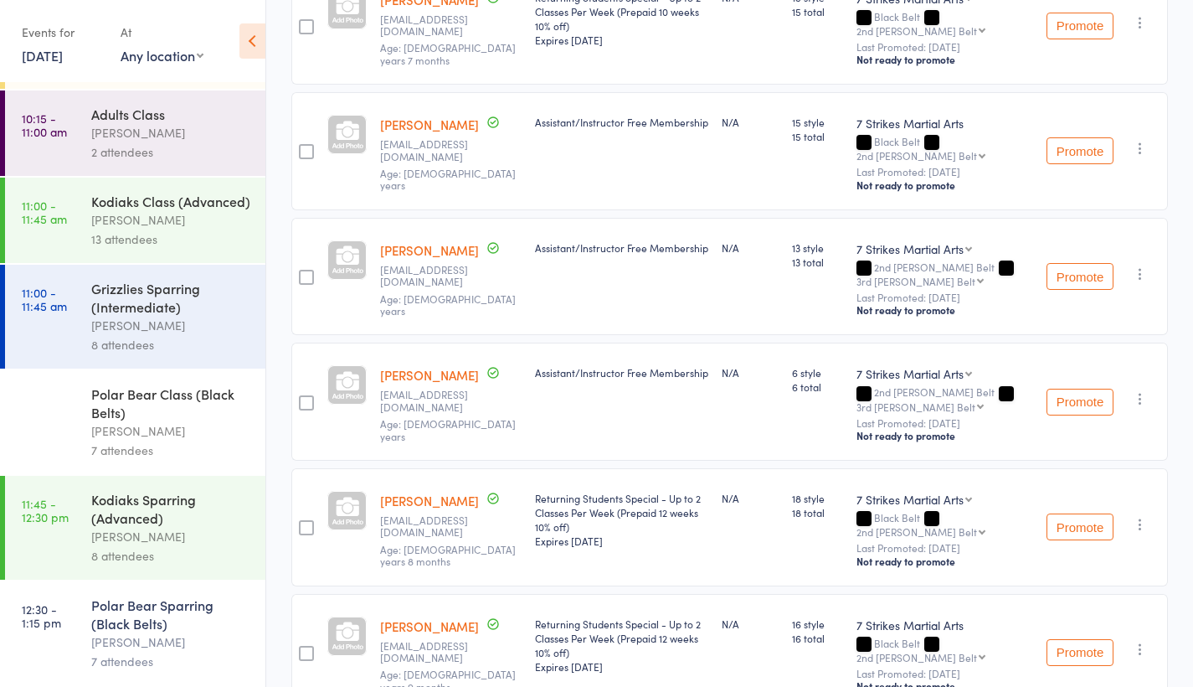
scroll to position [467, 0]
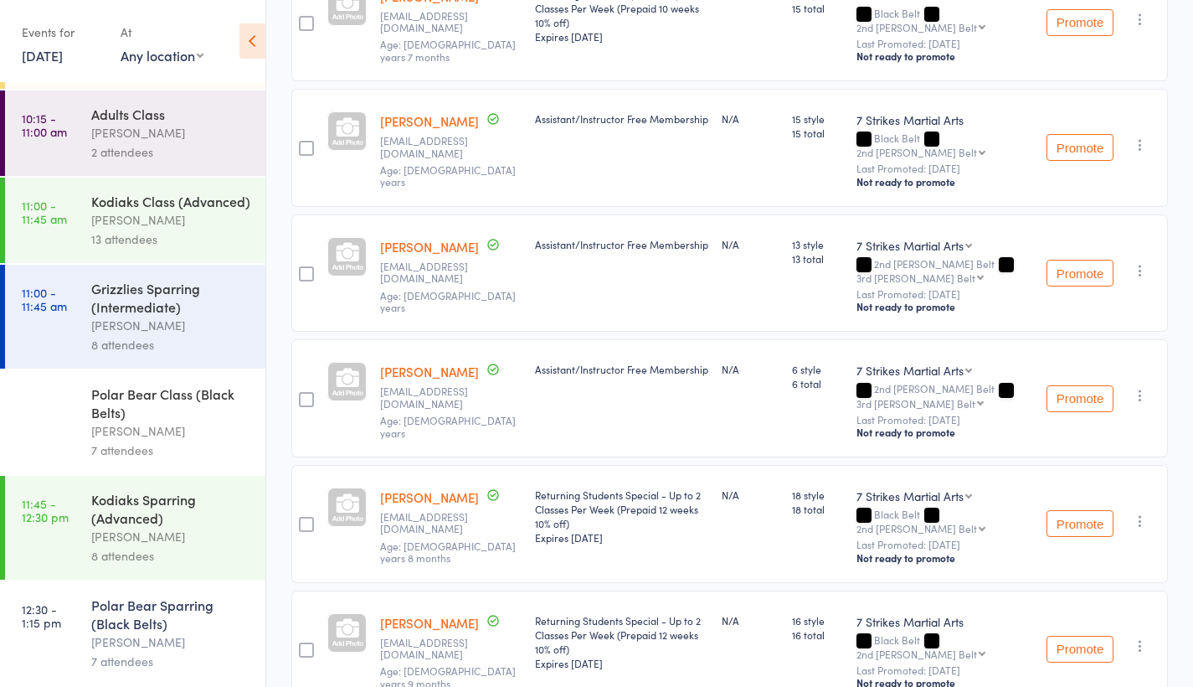
click at [159, 420] on div "Polar Bear Class (Black Belts)" at bounding box center [171, 402] width 160 height 37
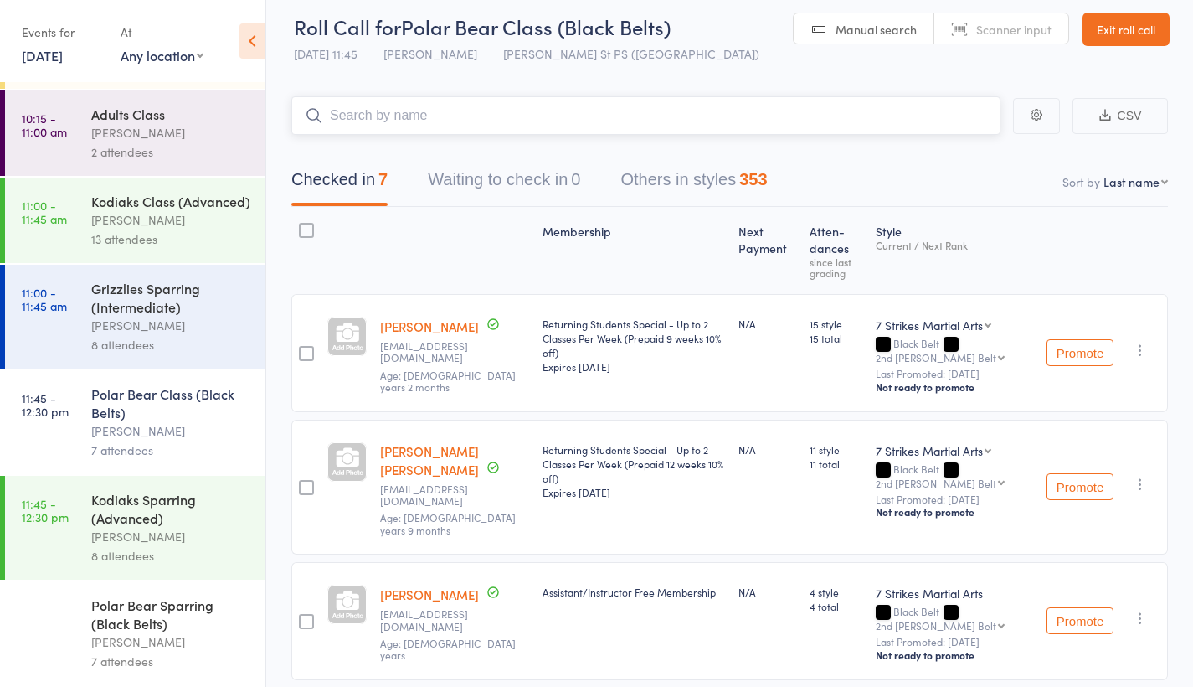
scroll to position [204, 0]
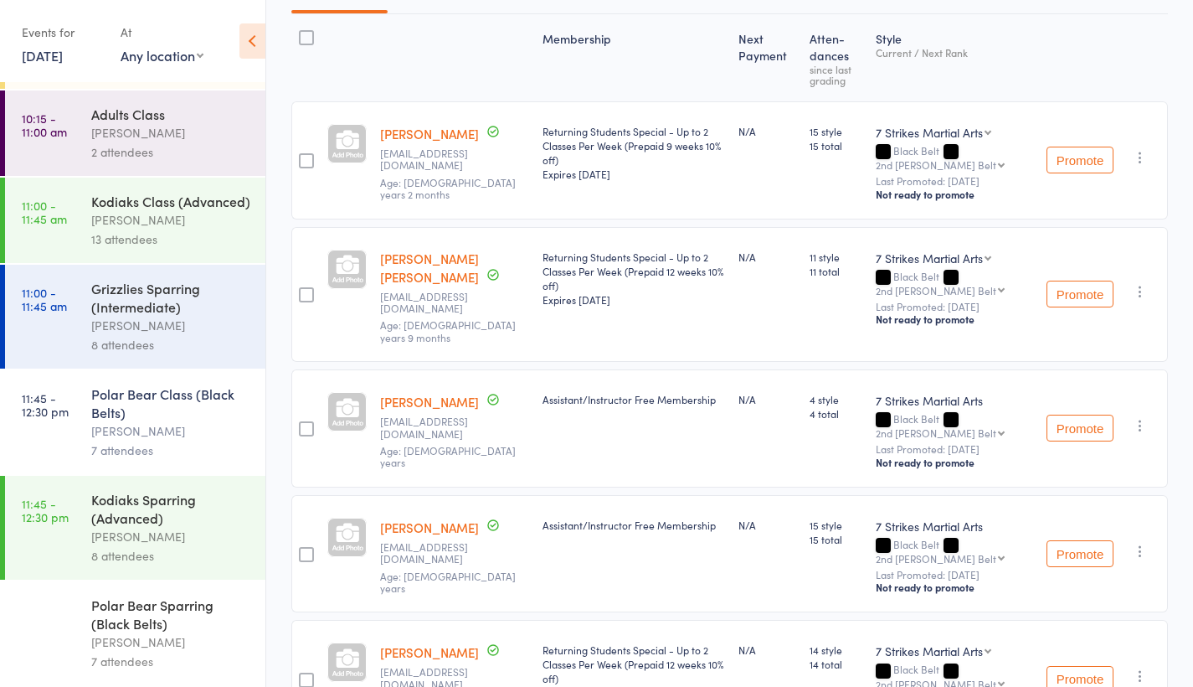
click at [146, 530] on div "[PERSON_NAME]" at bounding box center [171, 536] width 160 height 19
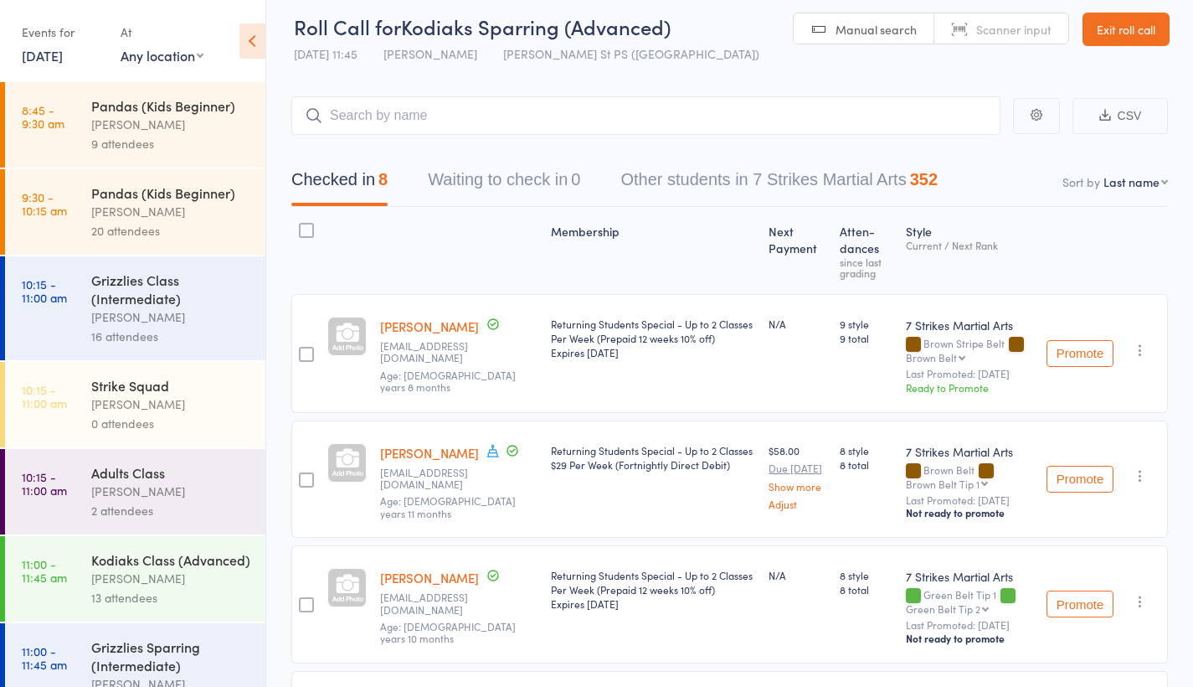
click at [59, 57] on link "10 Aug, 2025" at bounding box center [42, 55] width 41 height 18
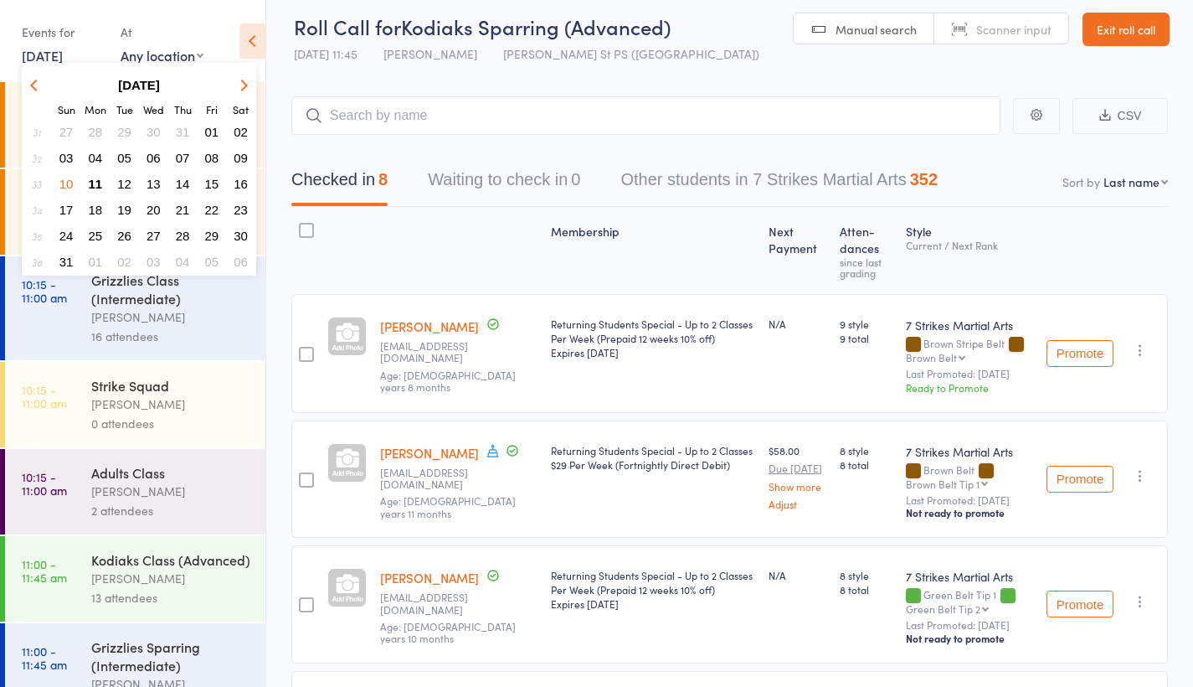
click at [157, 183] on span "13" at bounding box center [154, 184] width 14 height 14
